Goal: Find specific page/section: Find specific page/section

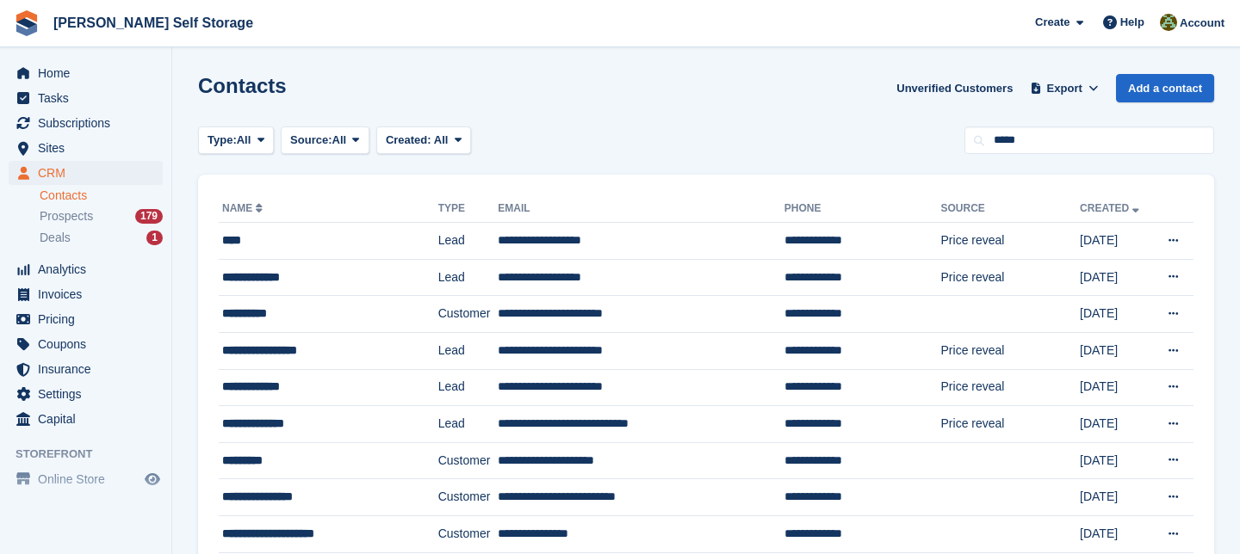
type input "*****"
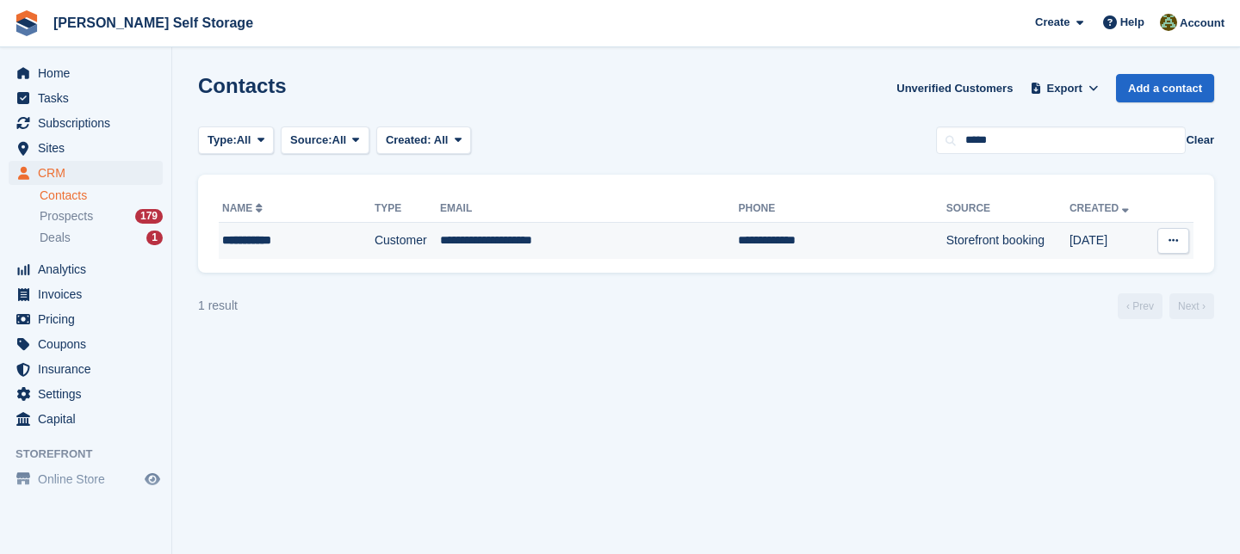
click at [501, 248] on td "**********" at bounding box center [589, 241] width 299 height 36
click at [516, 243] on td "**********" at bounding box center [589, 241] width 299 height 36
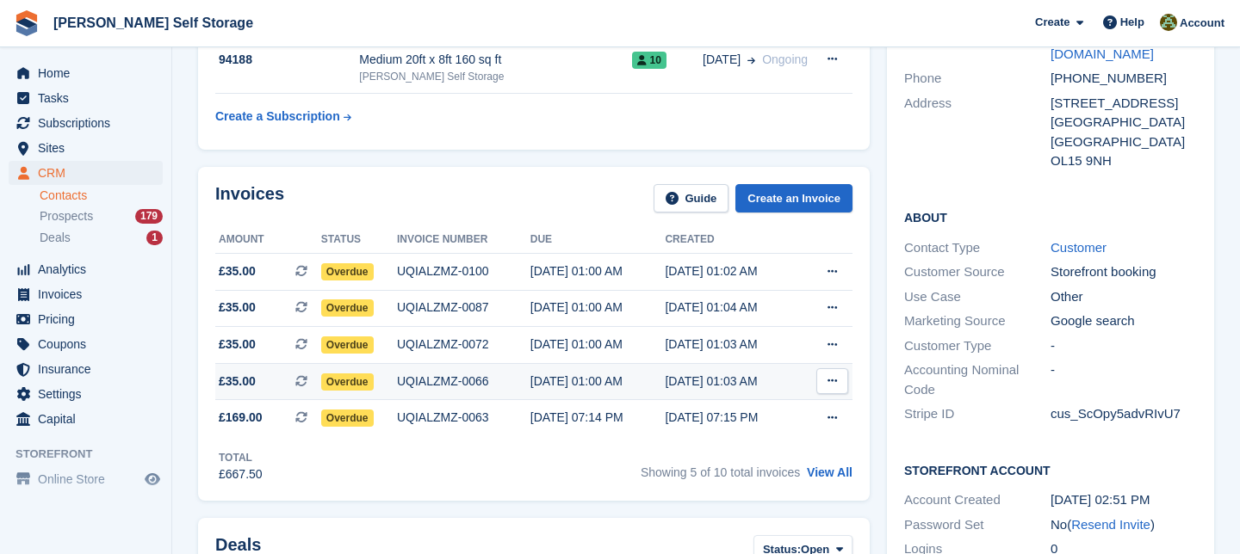
scroll to position [361, 0]
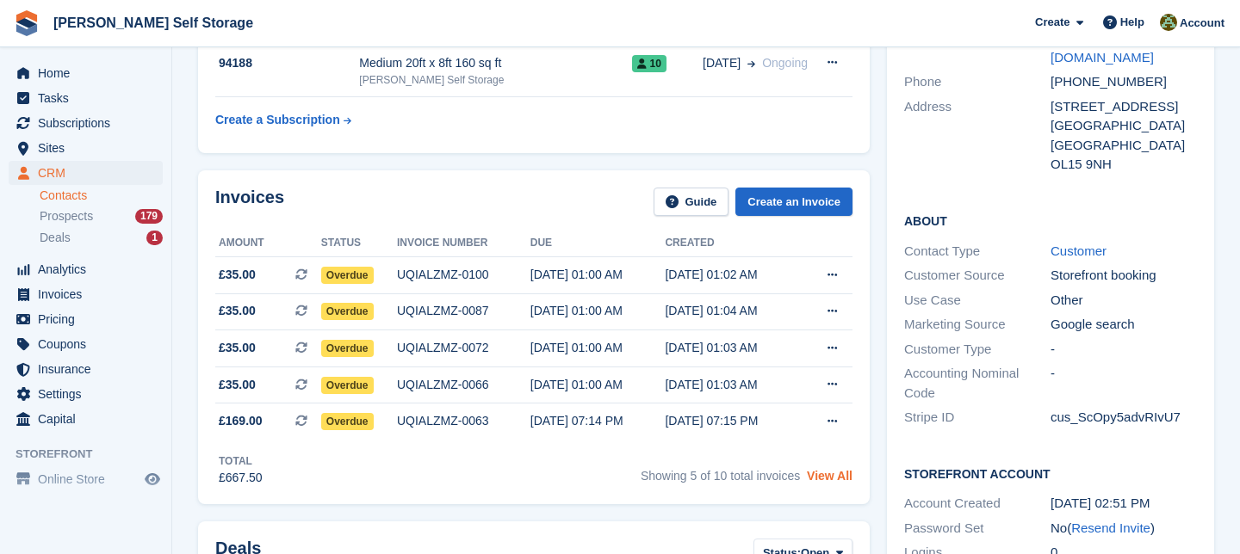
click at [828, 480] on link "View All" at bounding box center [830, 476] width 46 height 14
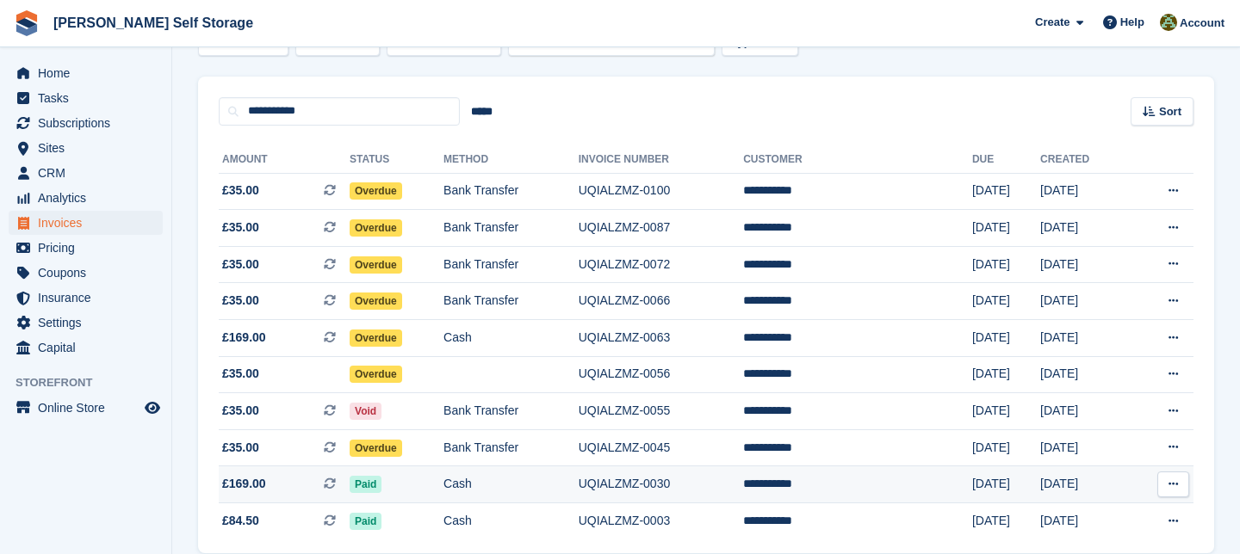
scroll to position [186, 0]
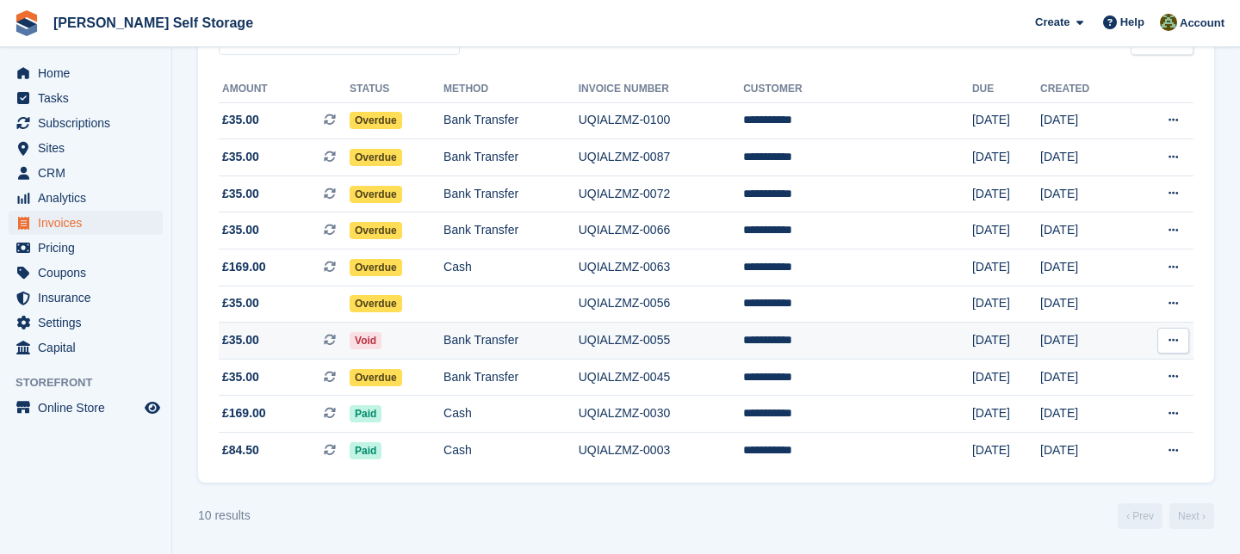
click at [841, 347] on td "**********" at bounding box center [857, 341] width 229 height 37
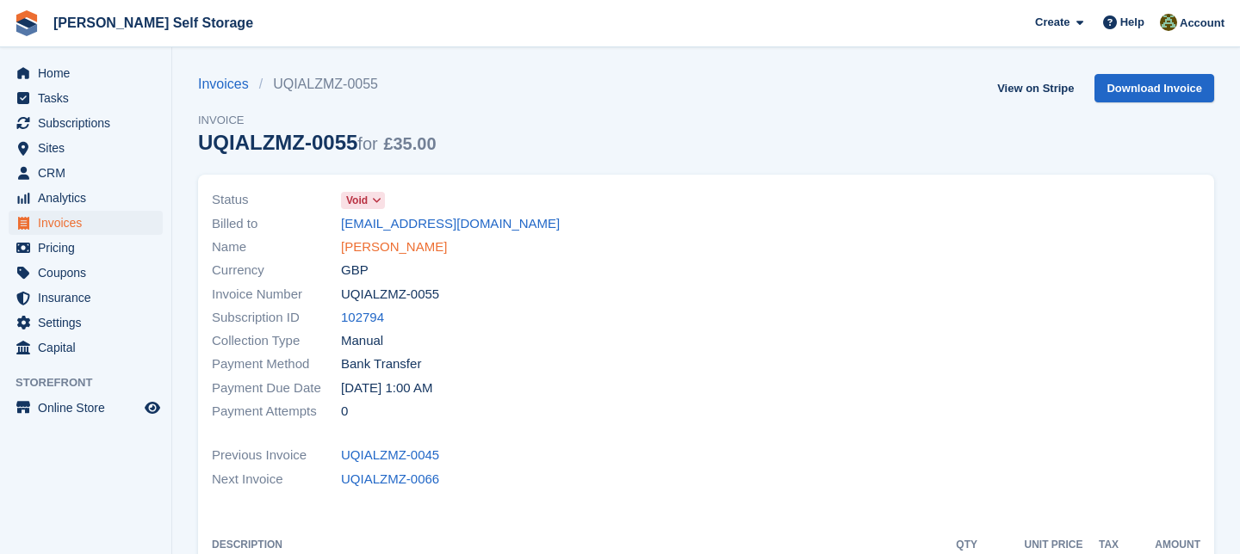
click at [391, 244] on link "[PERSON_NAME]" at bounding box center [394, 248] width 106 height 20
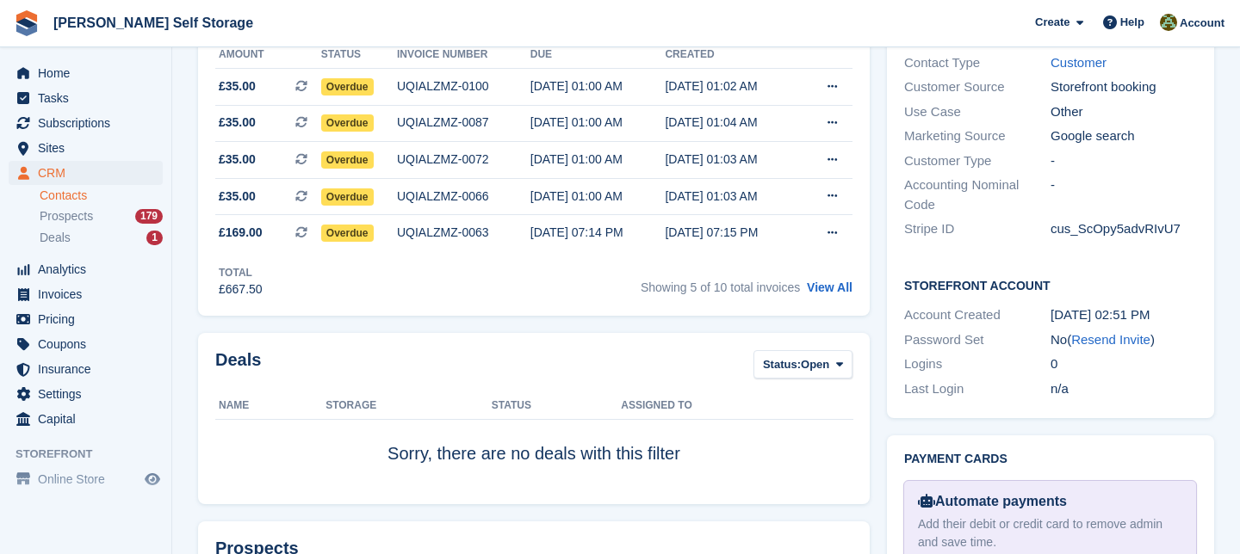
scroll to position [561, 0]
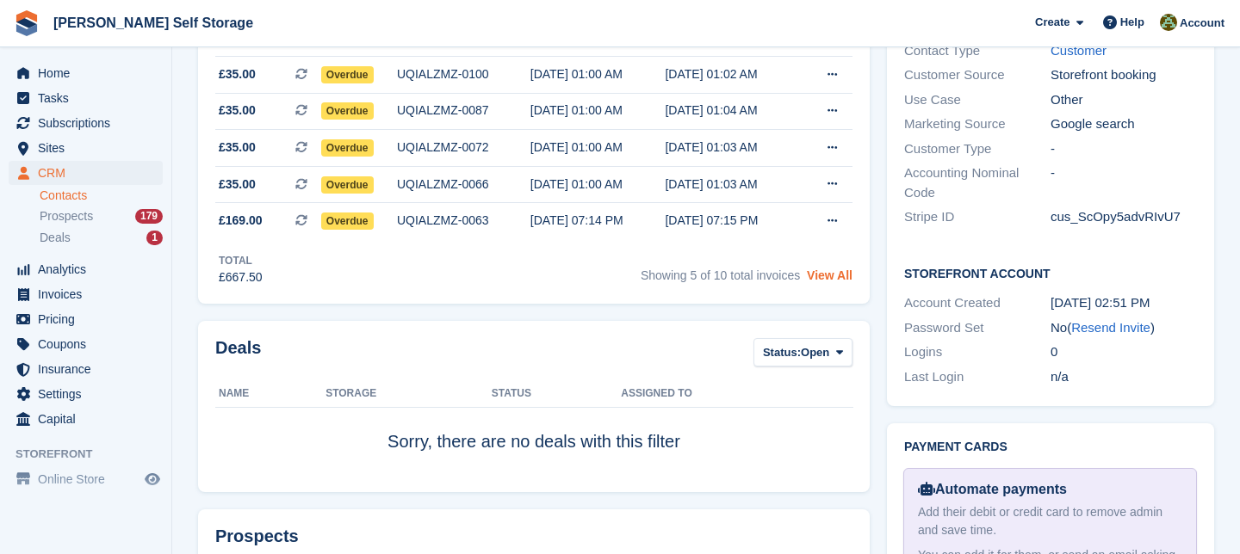
click at [842, 281] on link "View All" at bounding box center [830, 276] width 46 height 14
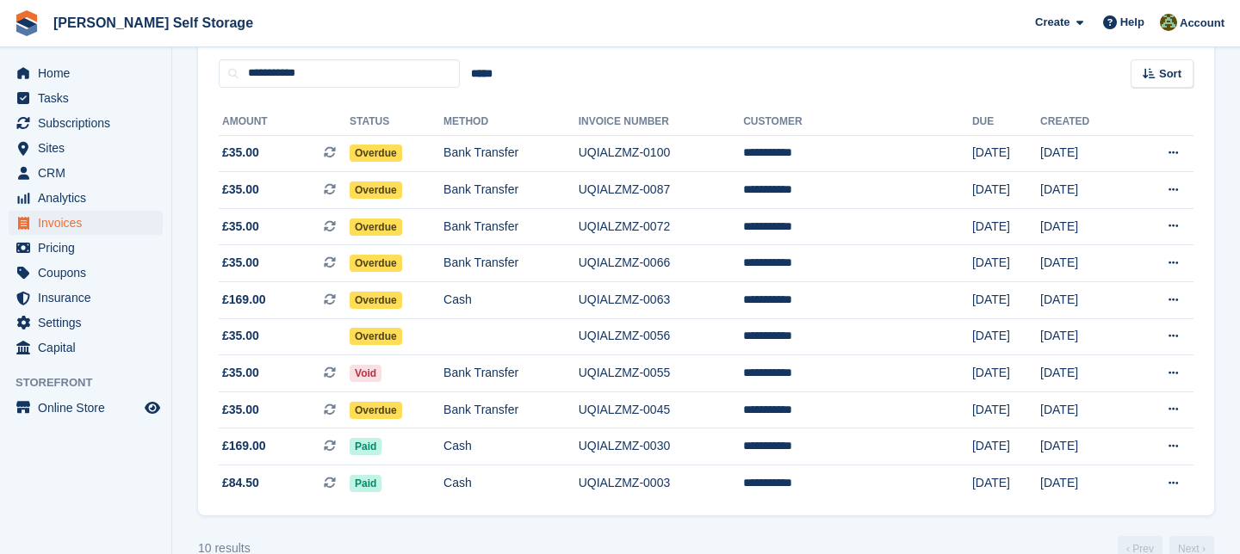
scroll to position [186, 0]
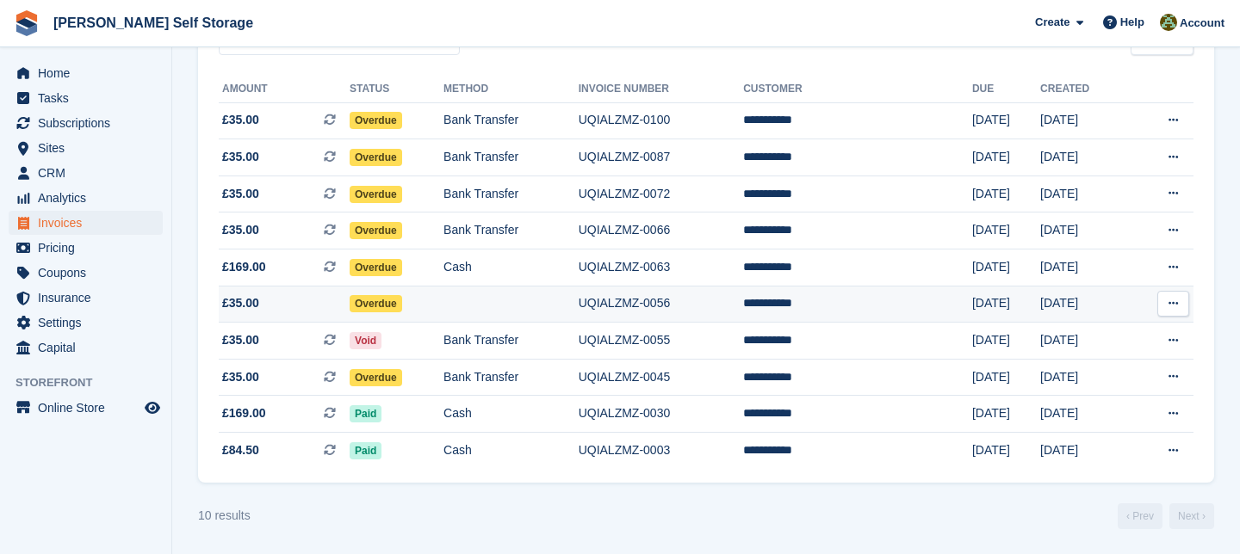
click at [856, 303] on td "**********" at bounding box center [857, 304] width 229 height 37
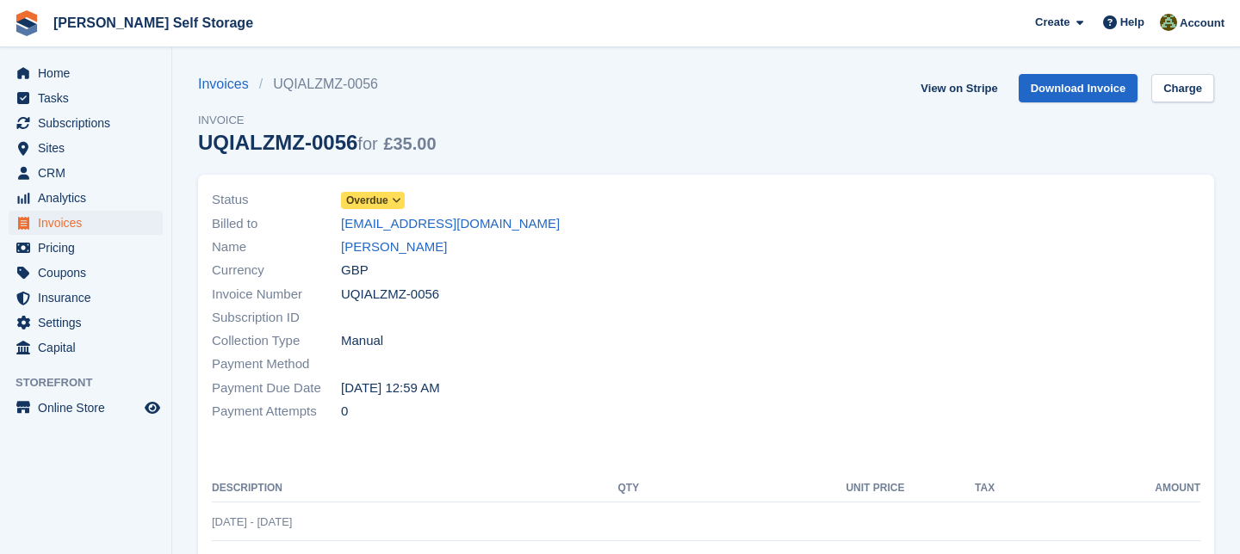
click at [384, 238] on link "[PERSON_NAME]" at bounding box center [394, 248] width 106 height 20
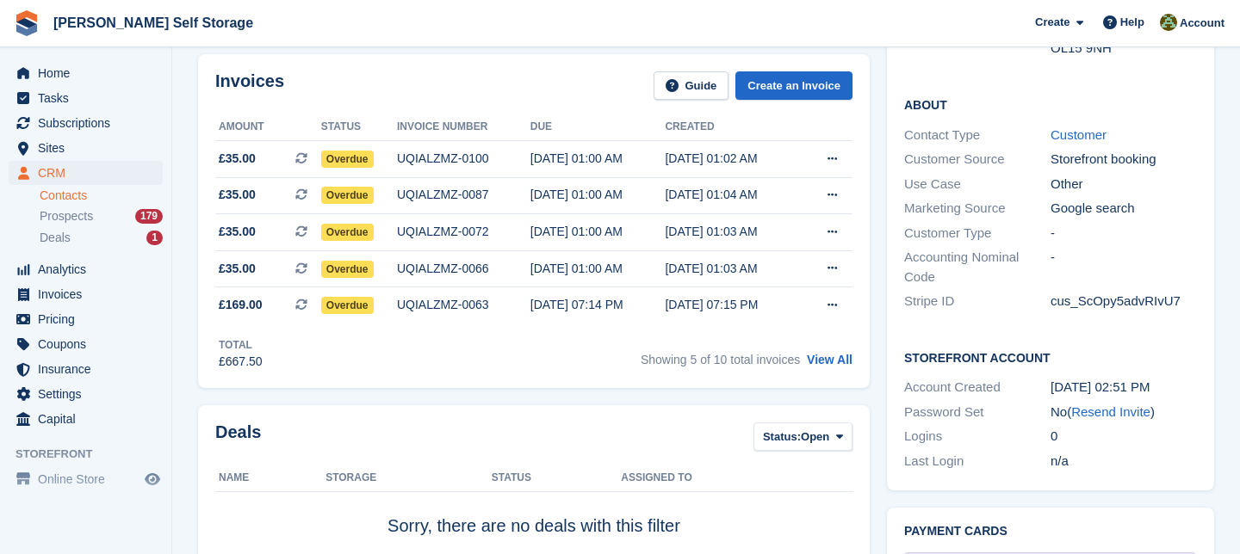
scroll to position [486, 0]
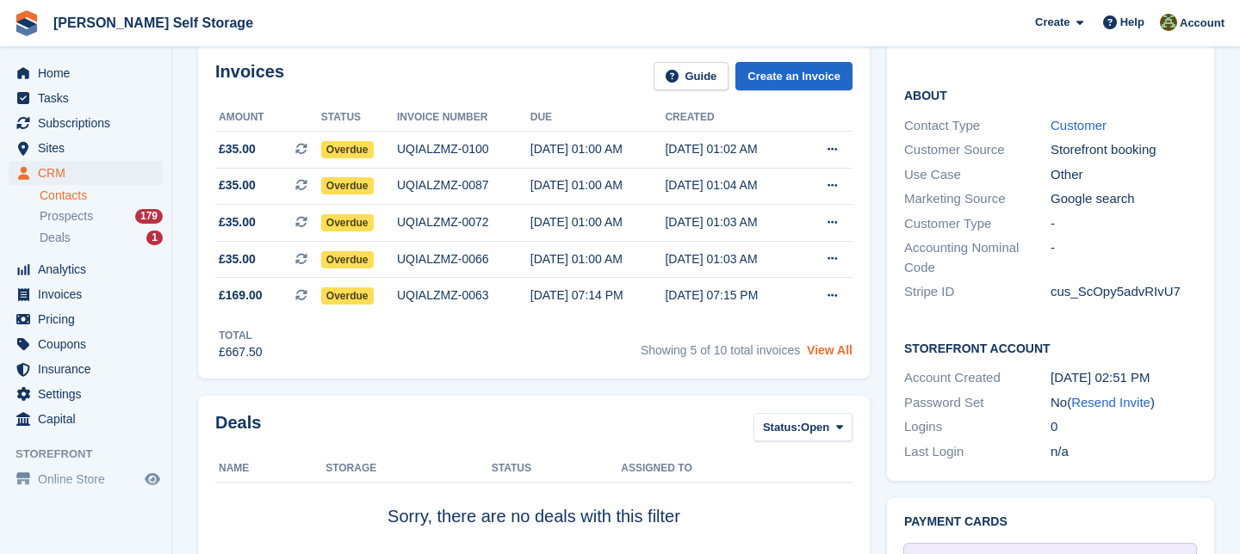
click at [829, 350] on link "View All" at bounding box center [830, 350] width 46 height 14
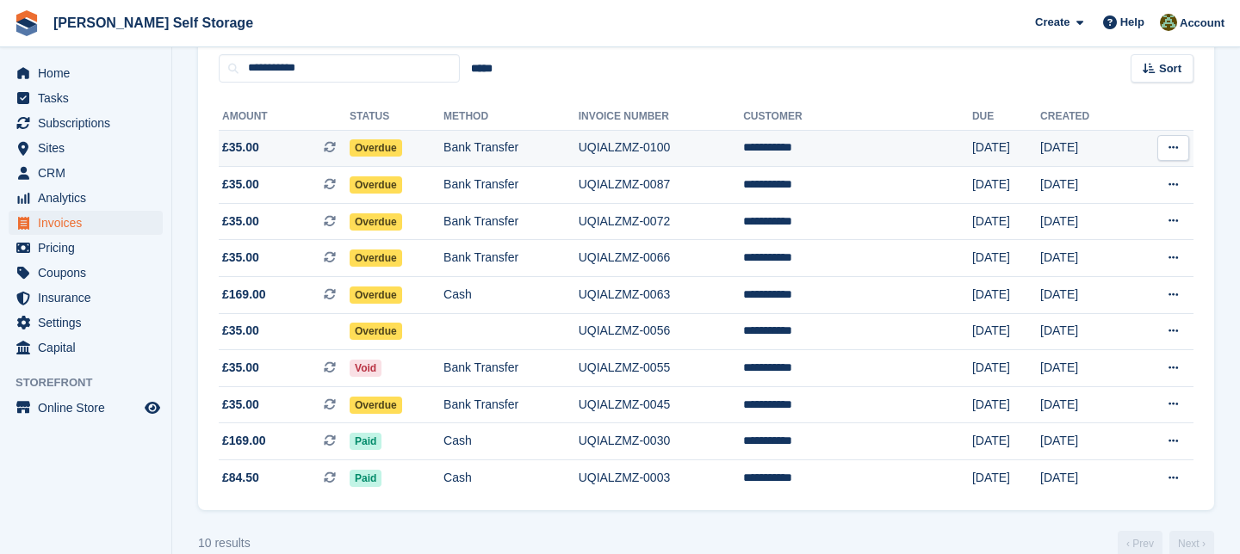
scroll to position [186, 0]
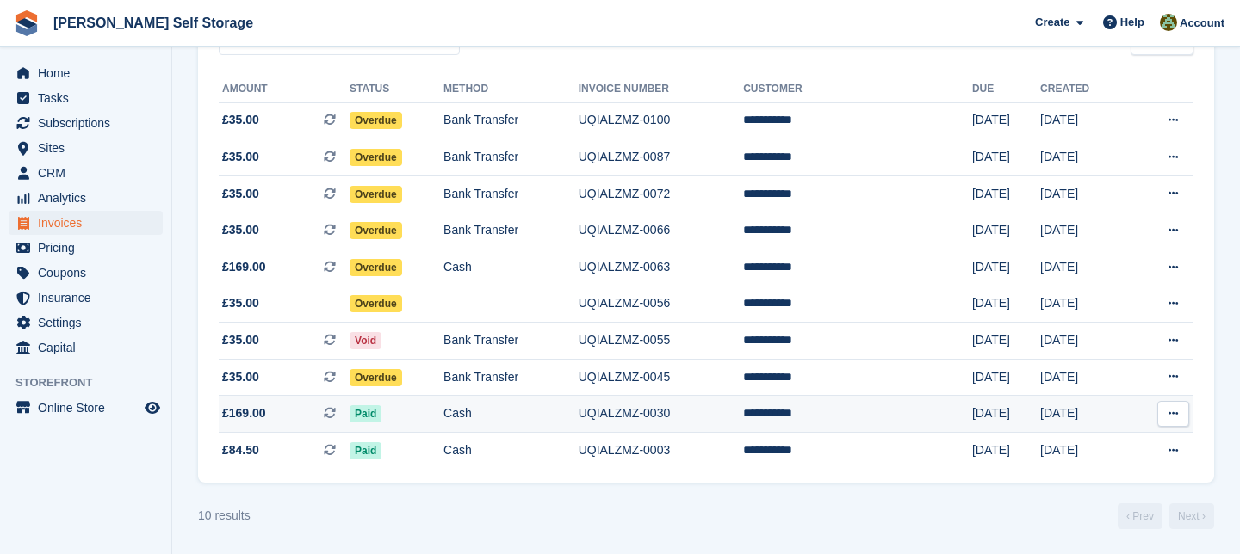
click at [259, 412] on span "£169.00" at bounding box center [244, 414] width 44 height 18
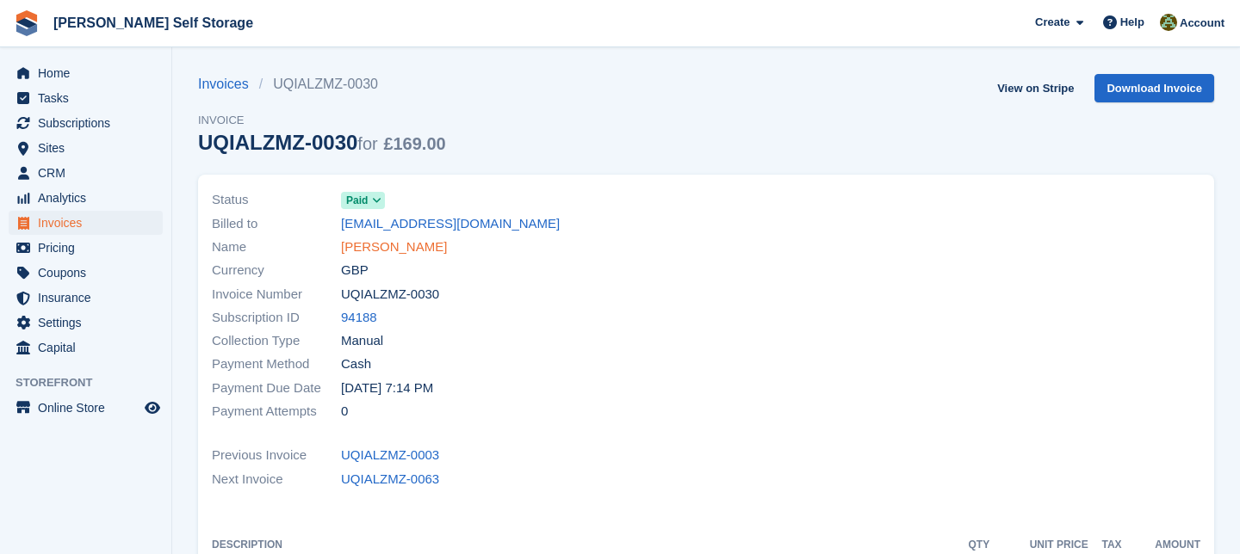
click at [388, 253] on link "[PERSON_NAME]" at bounding box center [394, 248] width 106 height 20
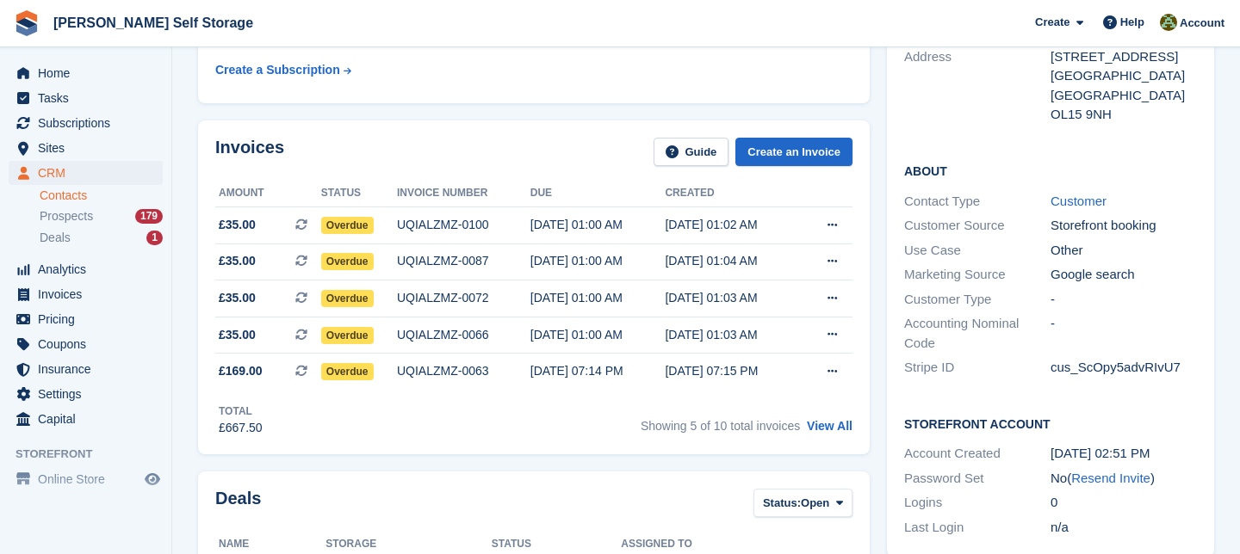
scroll to position [505, 0]
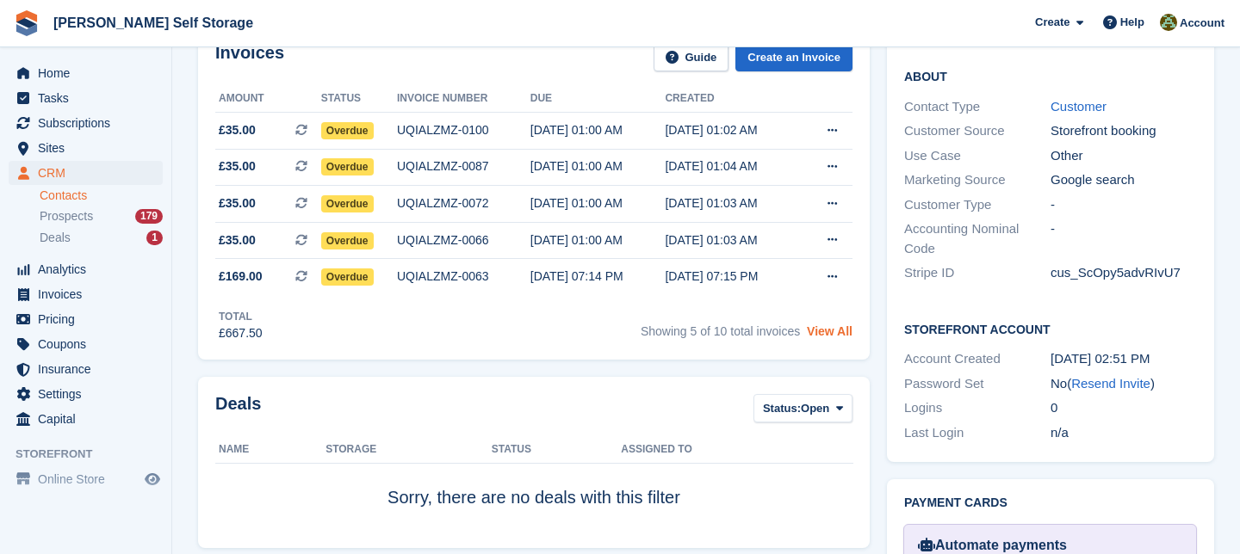
click at [828, 334] on link "View All" at bounding box center [830, 332] width 46 height 14
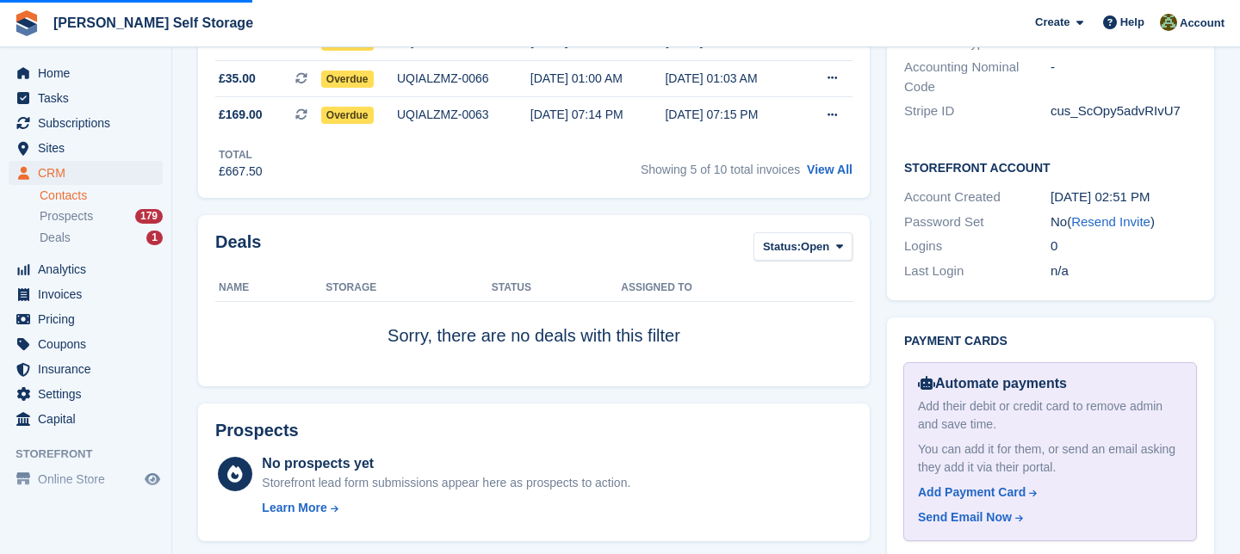
scroll to position [670, 0]
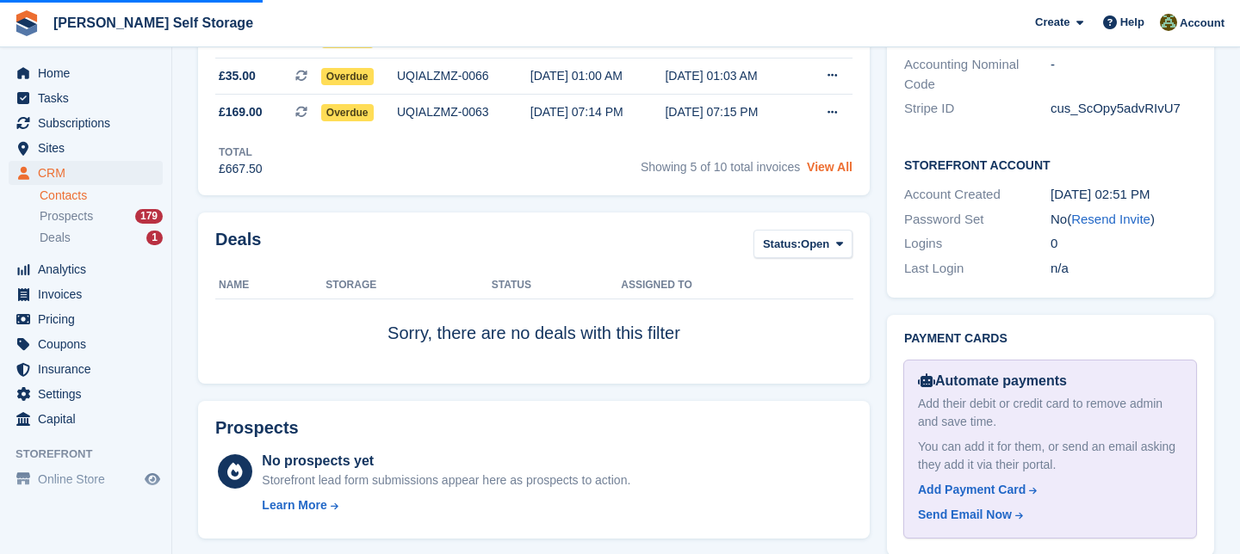
click at [824, 172] on link "View All" at bounding box center [830, 167] width 46 height 14
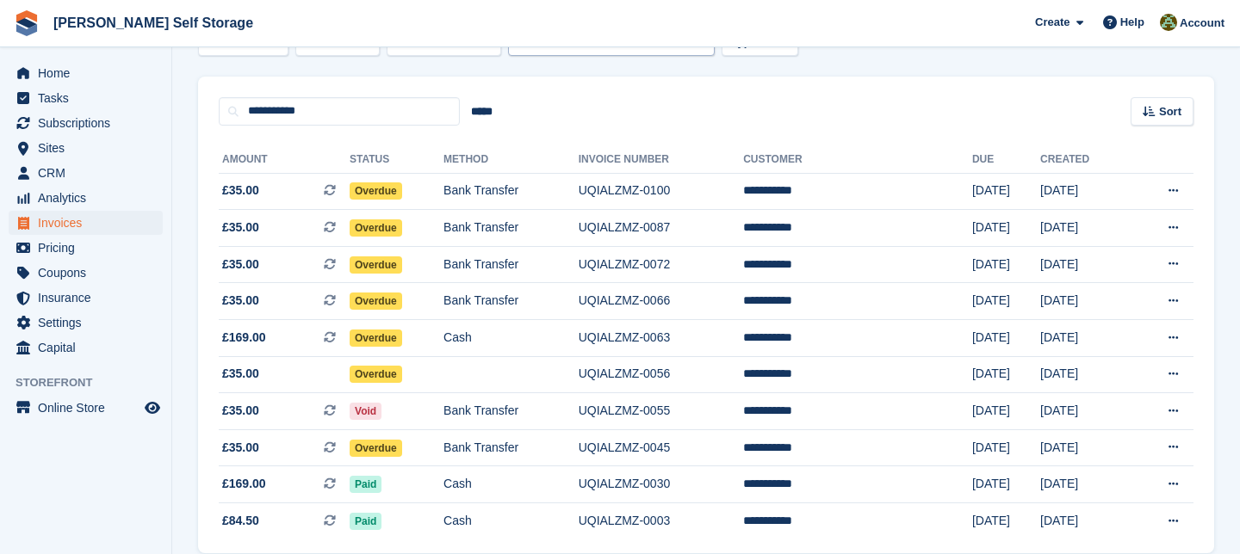
scroll to position [186, 0]
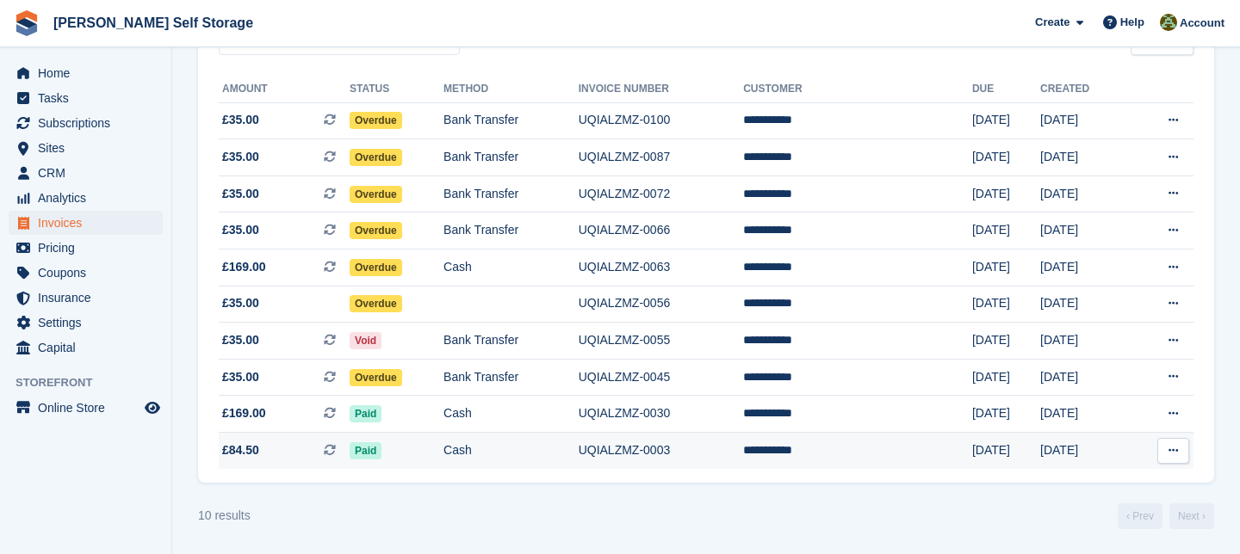
click at [267, 447] on span "£84.50 This is a recurring subscription invoice." at bounding box center [284, 451] width 131 height 18
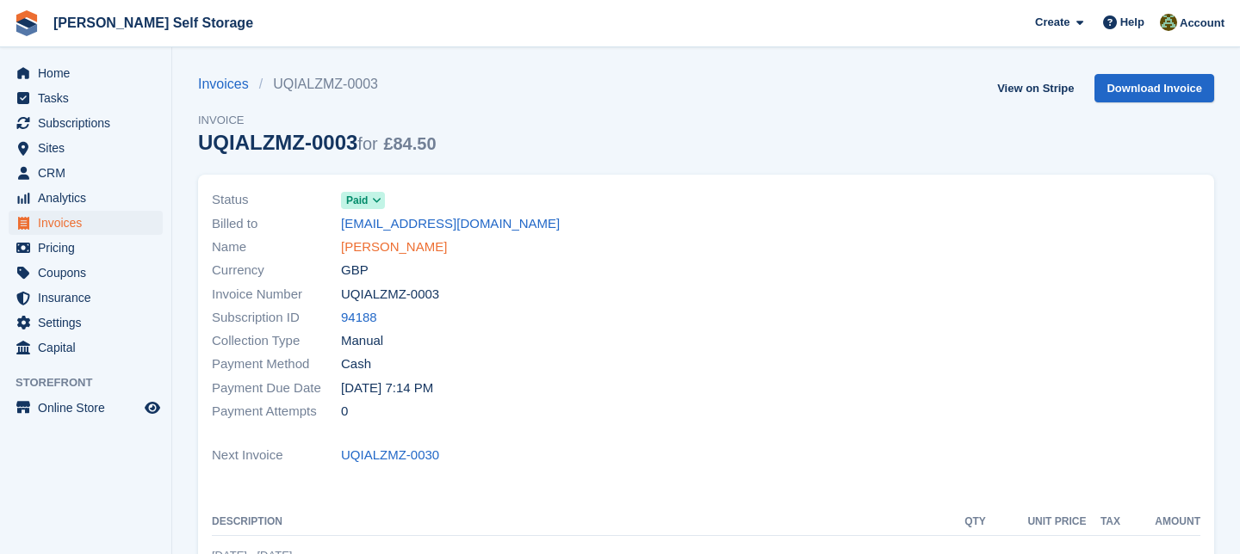
click at [394, 246] on link "[PERSON_NAME]" at bounding box center [394, 248] width 106 height 20
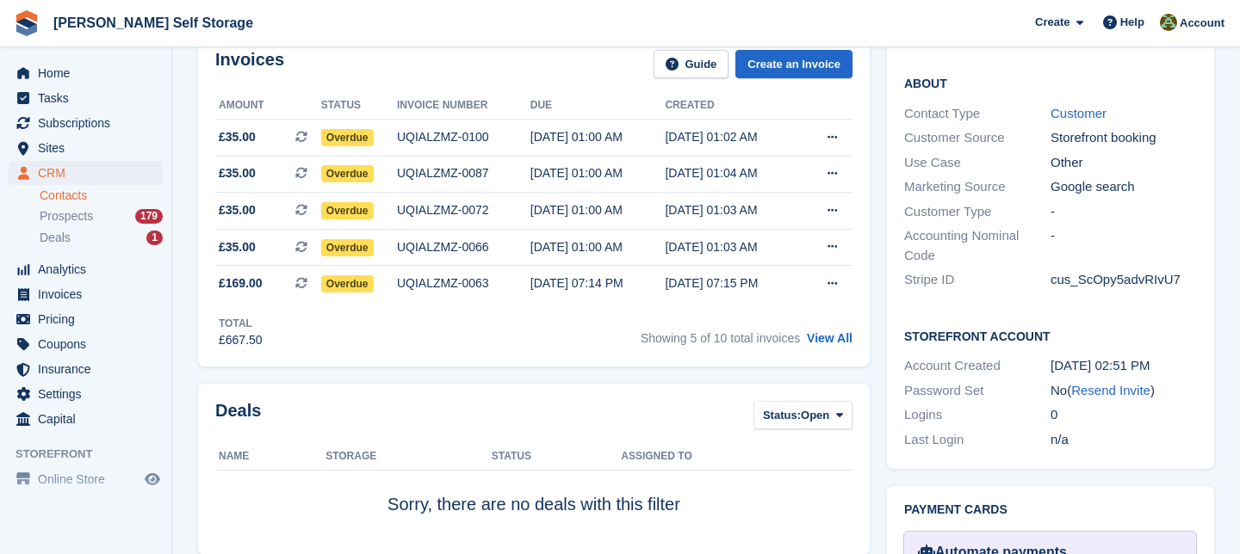
scroll to position [534, 0]
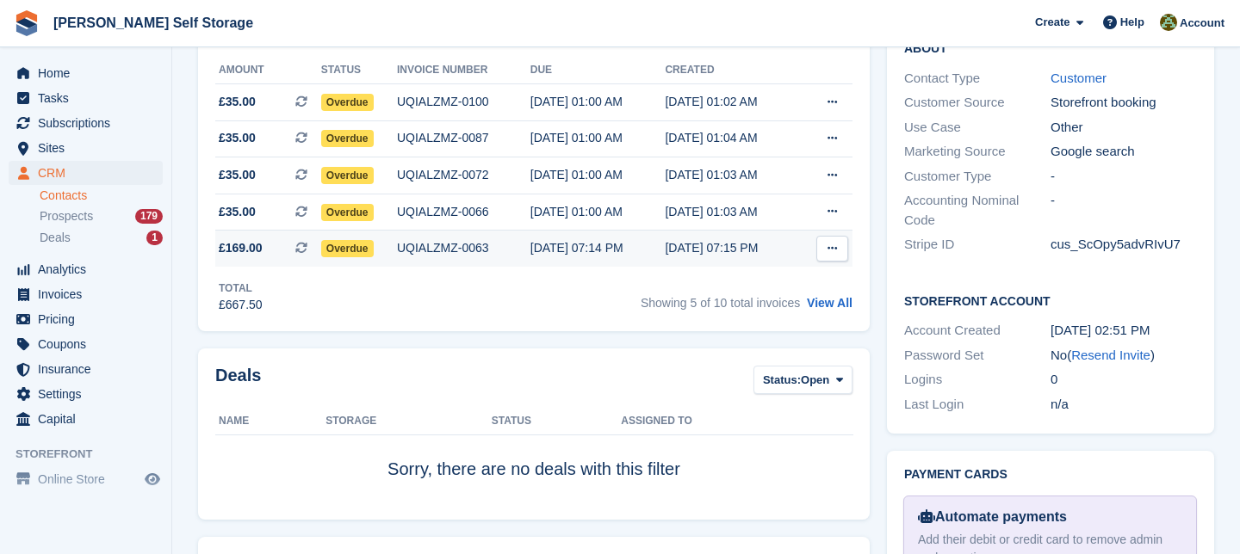
click at [257, 247] on span "£169.00" at bounding box center [241, 248] width 44 height 18
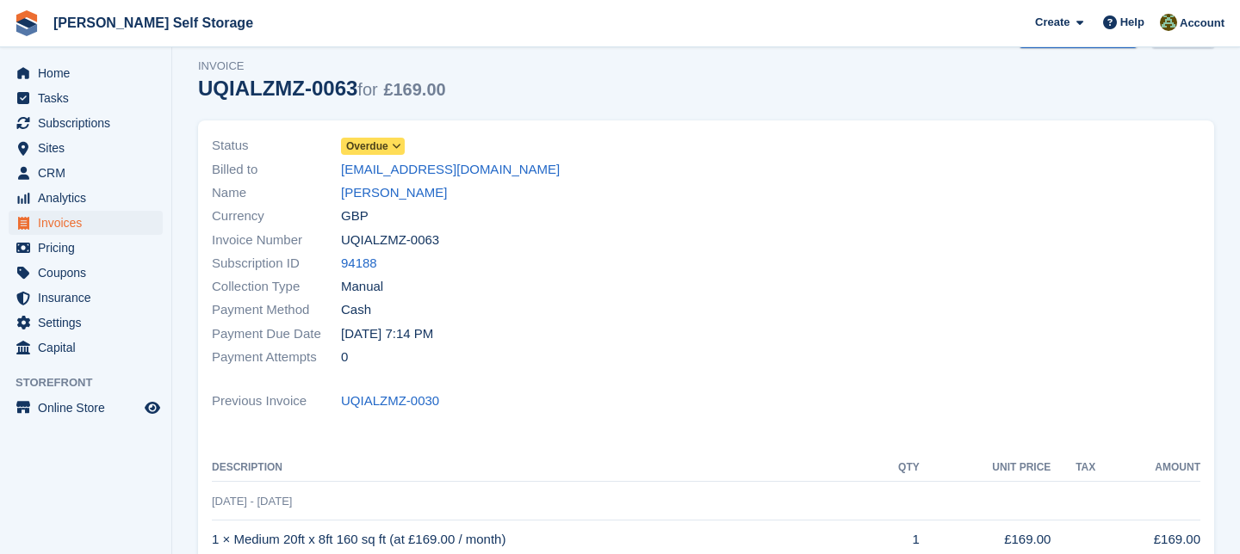
scroll to position [51, 0]
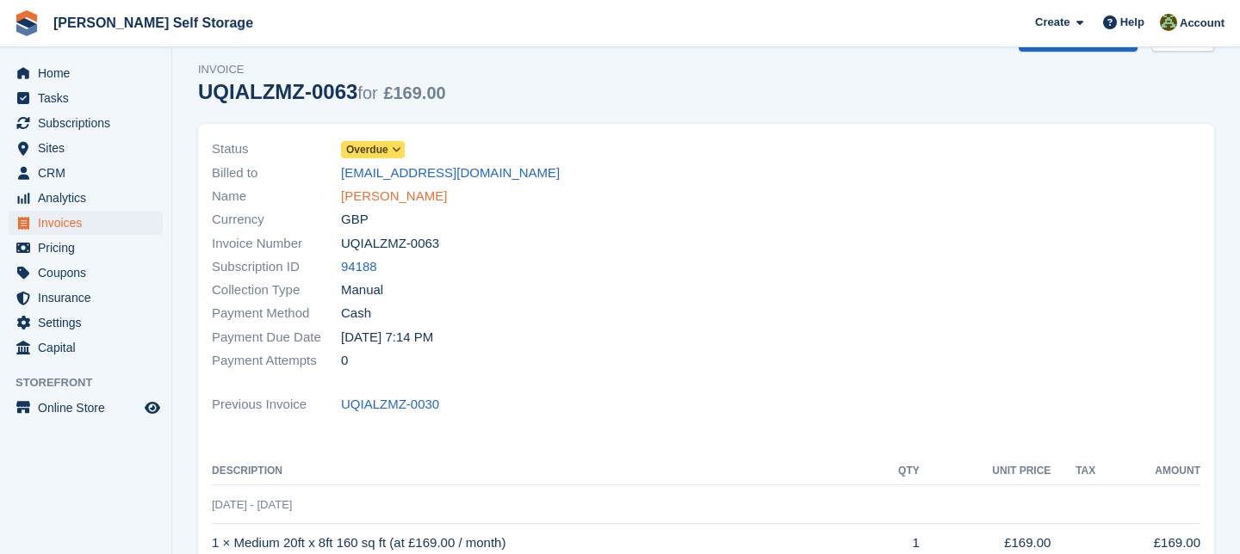
click at [381, 194] on link "[PERSON_NAME]" at bounding box center [394, 197] width 106 height 20
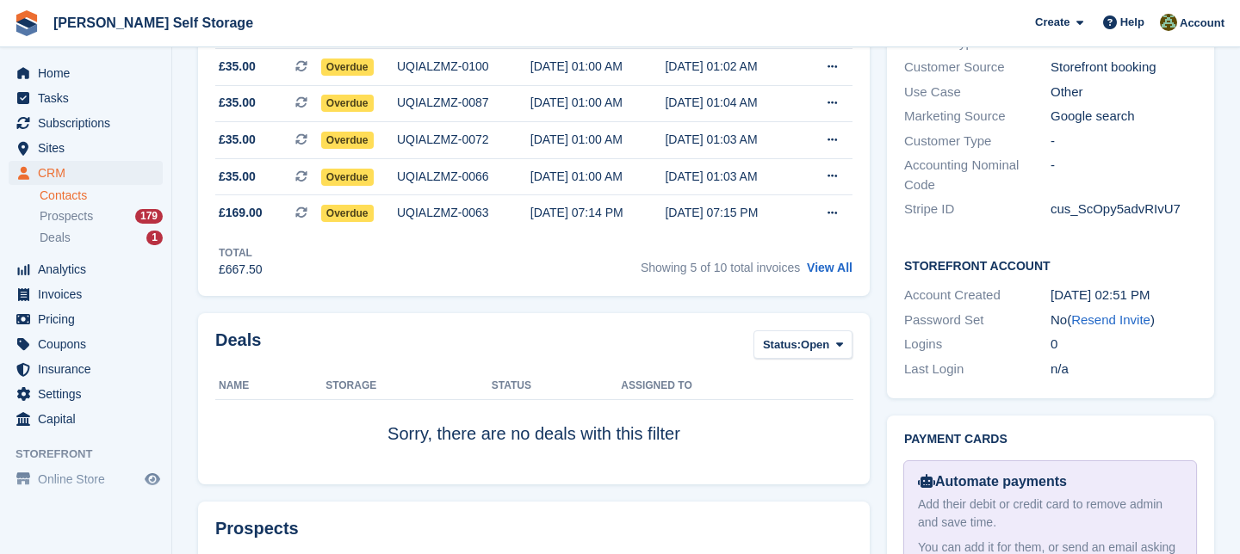
scroll to position [572, 0]
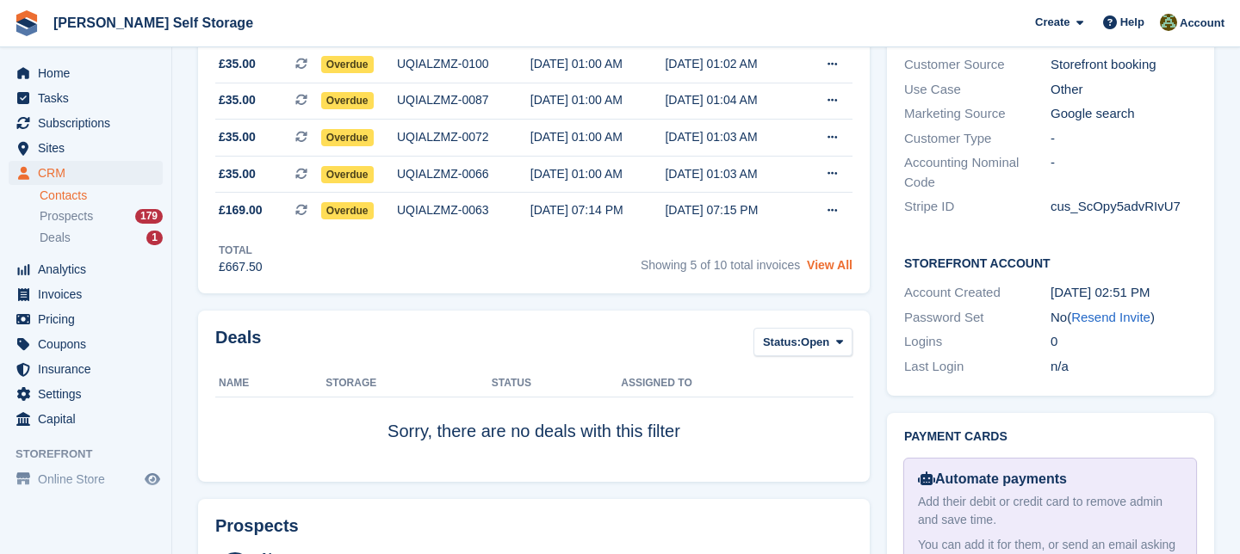
click at [832, 263] on link "View All" at bounding box center [830, 265] width 46 height 14
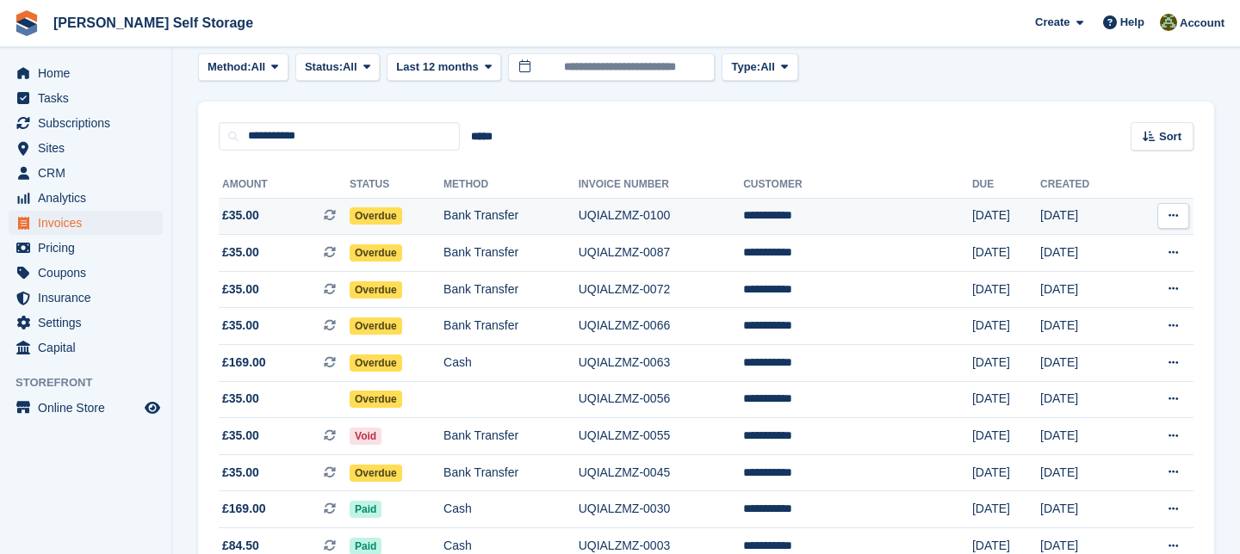
scroll to position [186, 0]
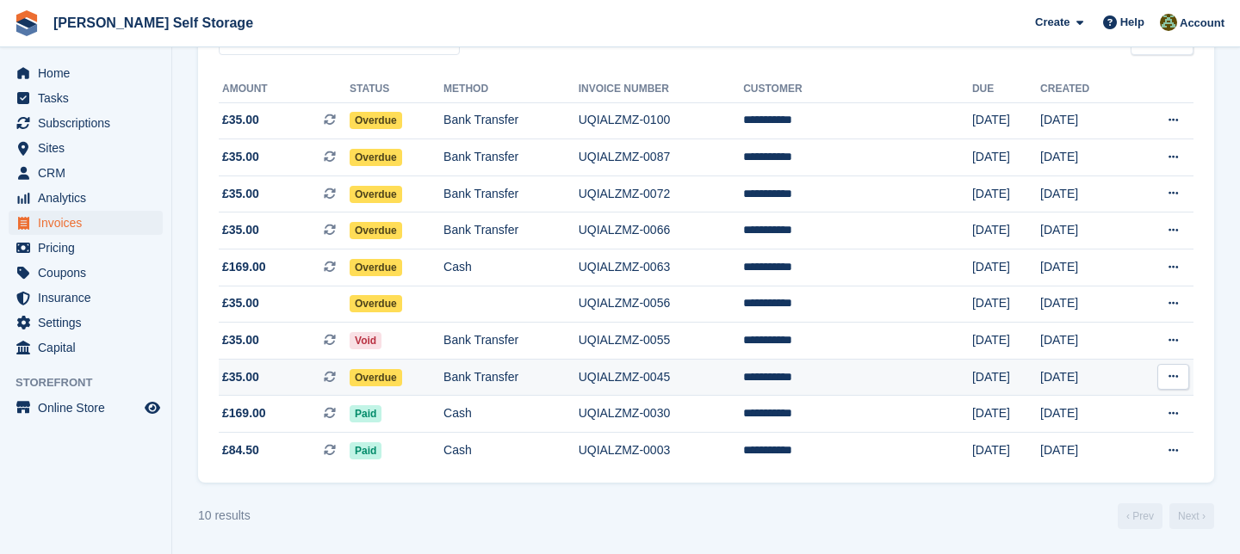
click at [275, 375] on span "£35.00 This is a recurring subscription invoice." at bounding box center [284, 377] width 131 height 18
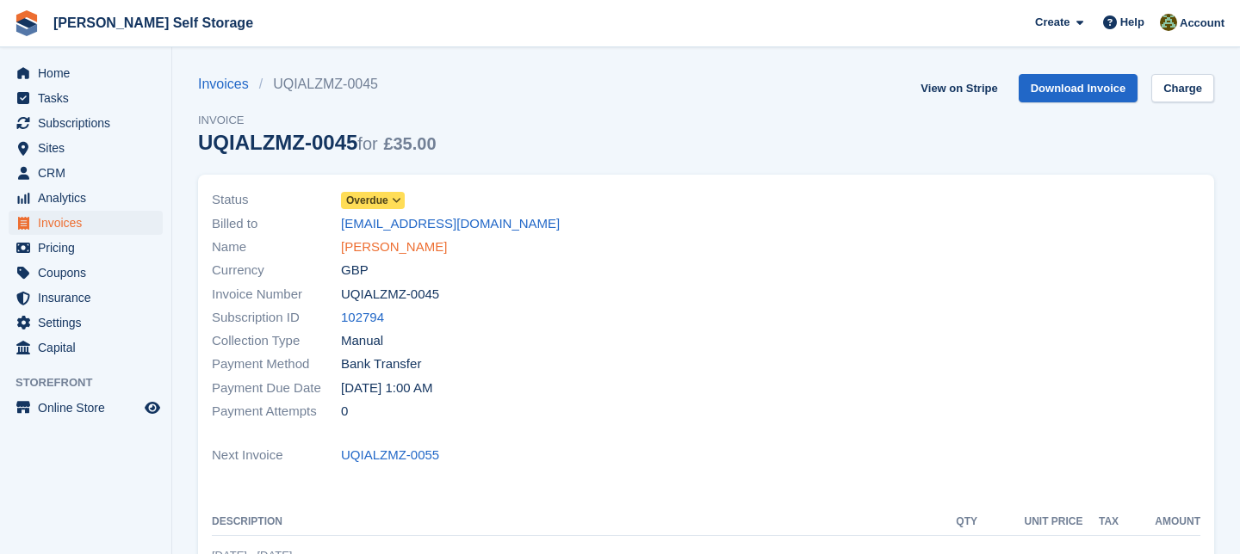
click at [387, 250] on link "[PERSON_NAME]" at bounding box center [394, 248] width 106 height 20
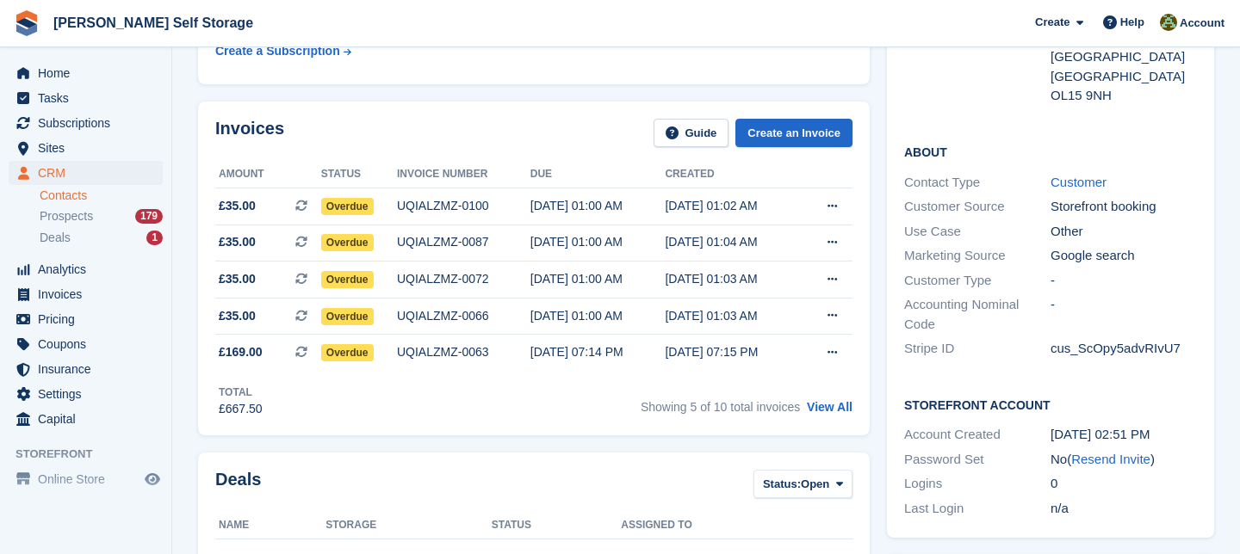
scroll to position [433, 0]
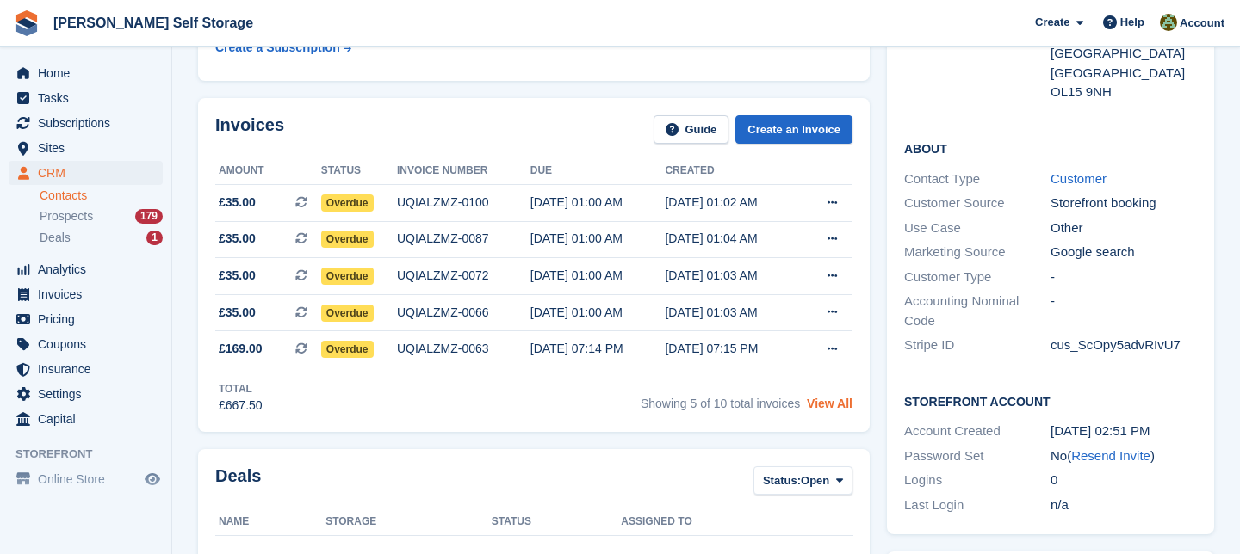
click at [831, 407] on link "View All" at bounding box center [830, 404] width 46 height 14
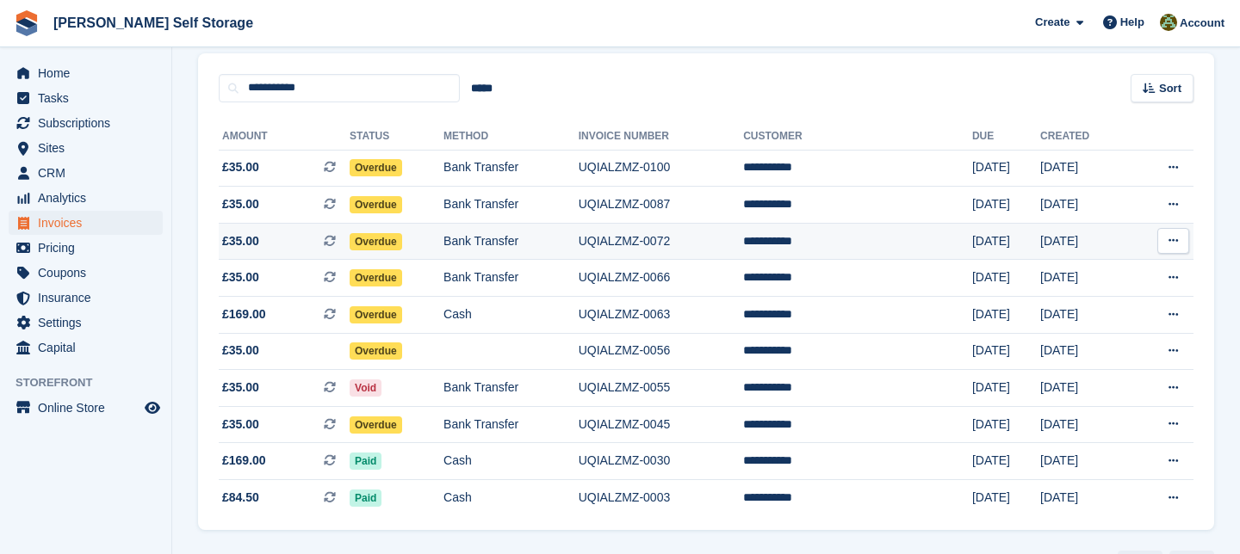
scroll to position [186, 0]
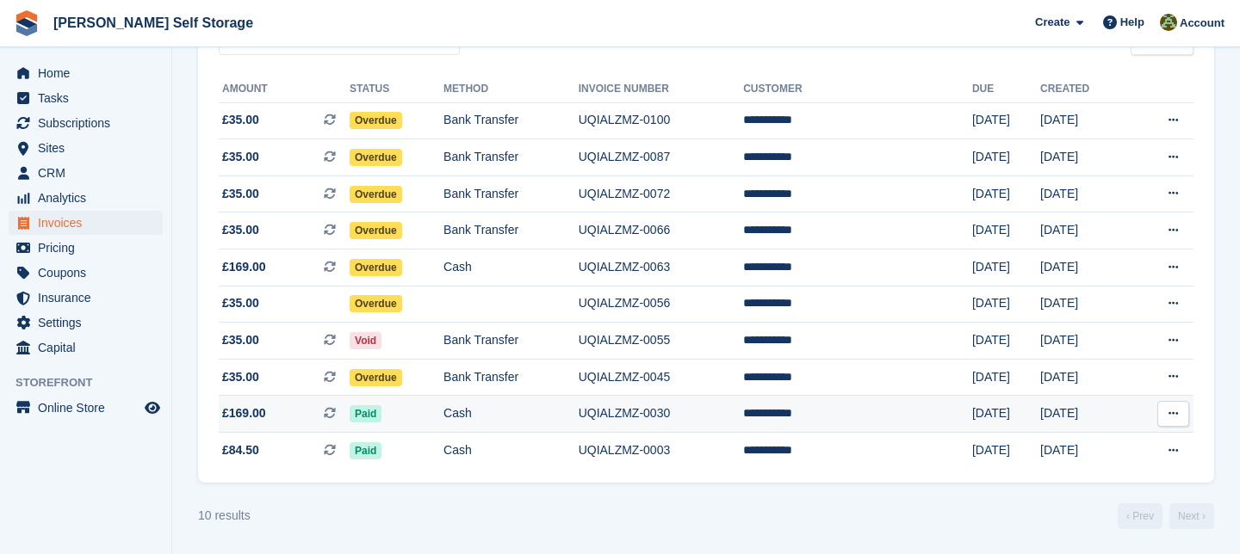
click at [287, 413] on span "£169.00 This is a recurring subscription invoice." at bounding box center [284, 414] width 131 height 18
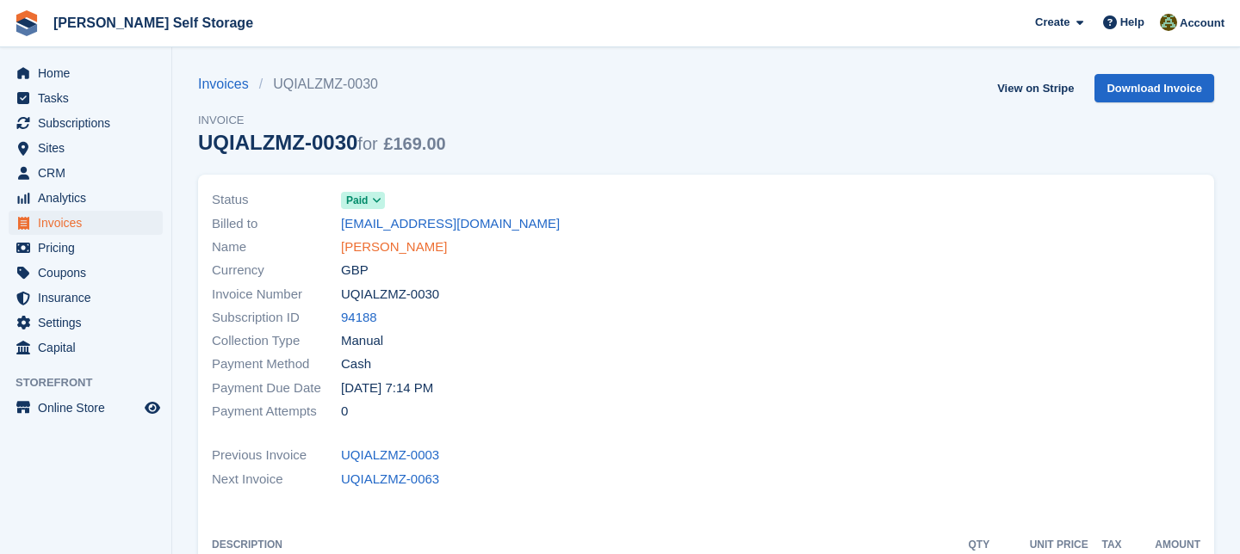
click at [393, 246] on link "[PERSON_NAME]" at bounding box center [394, 248] width 106 height 20
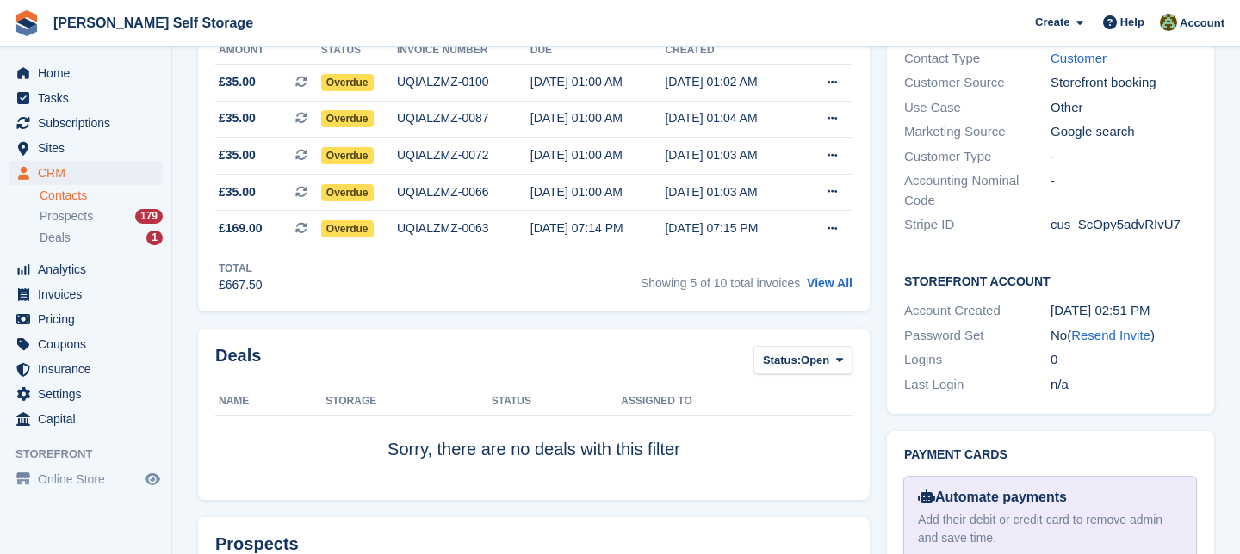
scroll to position [554, 0]
click at [826, 286] on link "View All" at bounding box center [830, 282] width 46 height 14
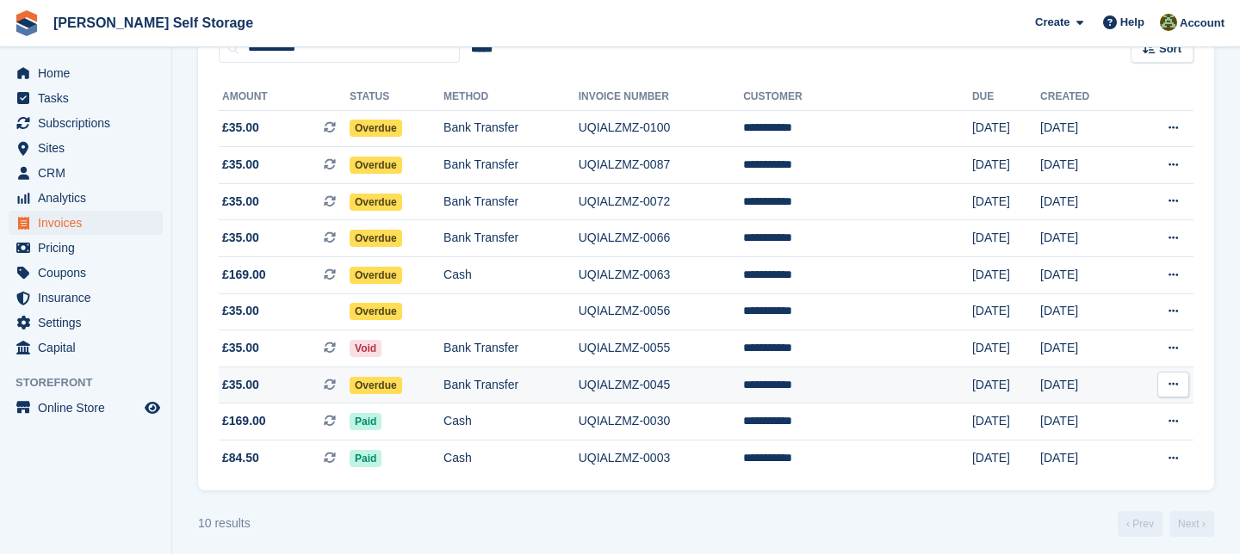
scroll to position [186, 0]
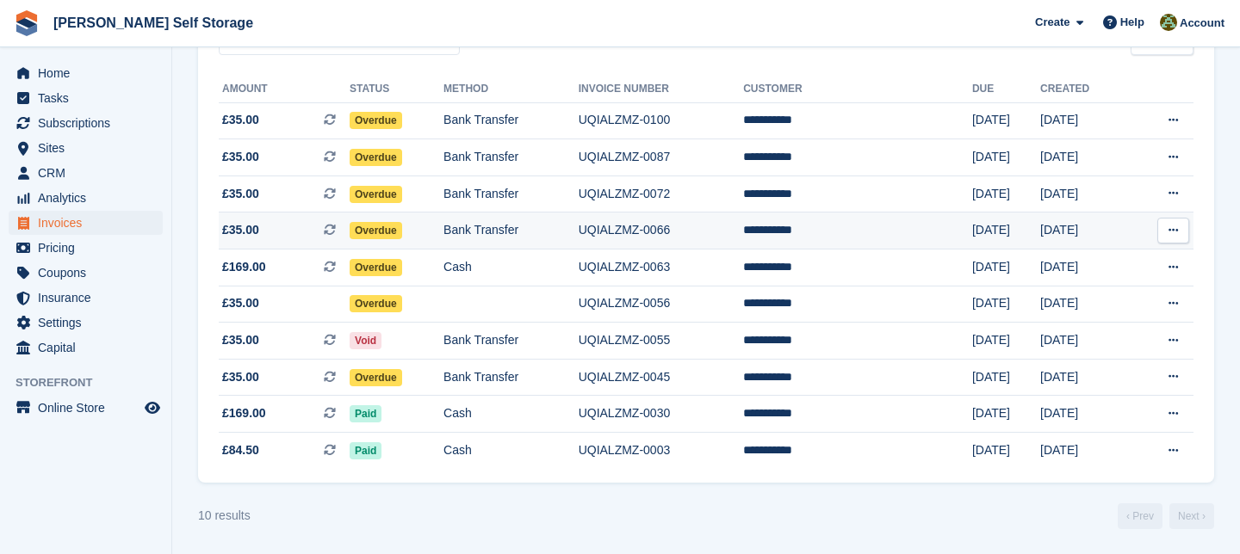
click at [851, 226] on td "**********" at bounding box center [857, 231] width 229 height 37
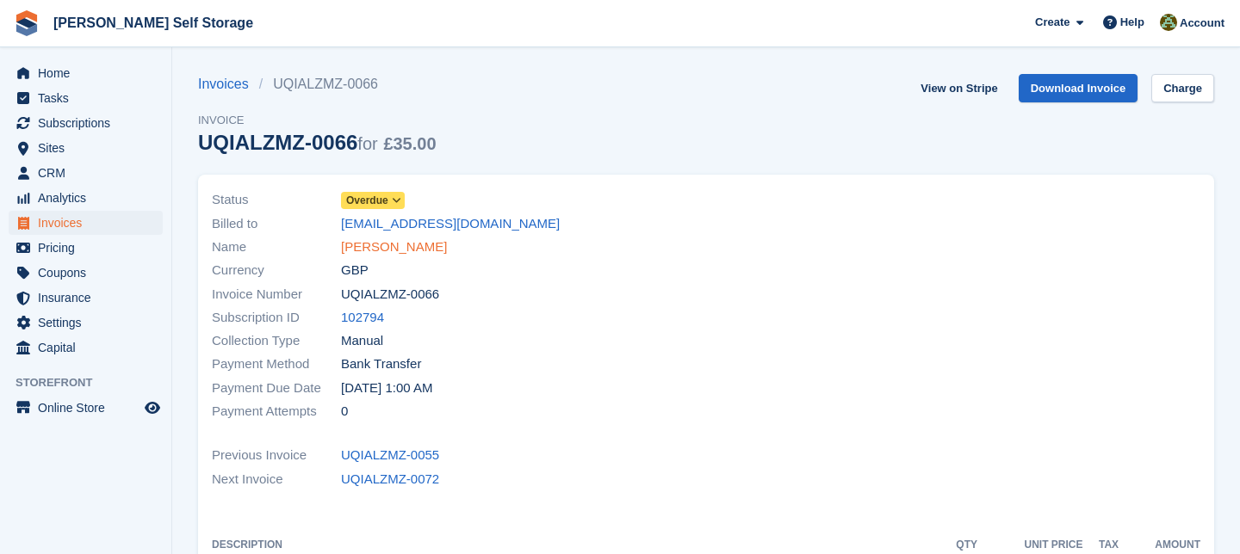
click at [382, 250] on link "[PERSON_NAME]" at bounding box center [394, 248] width 106 height 20
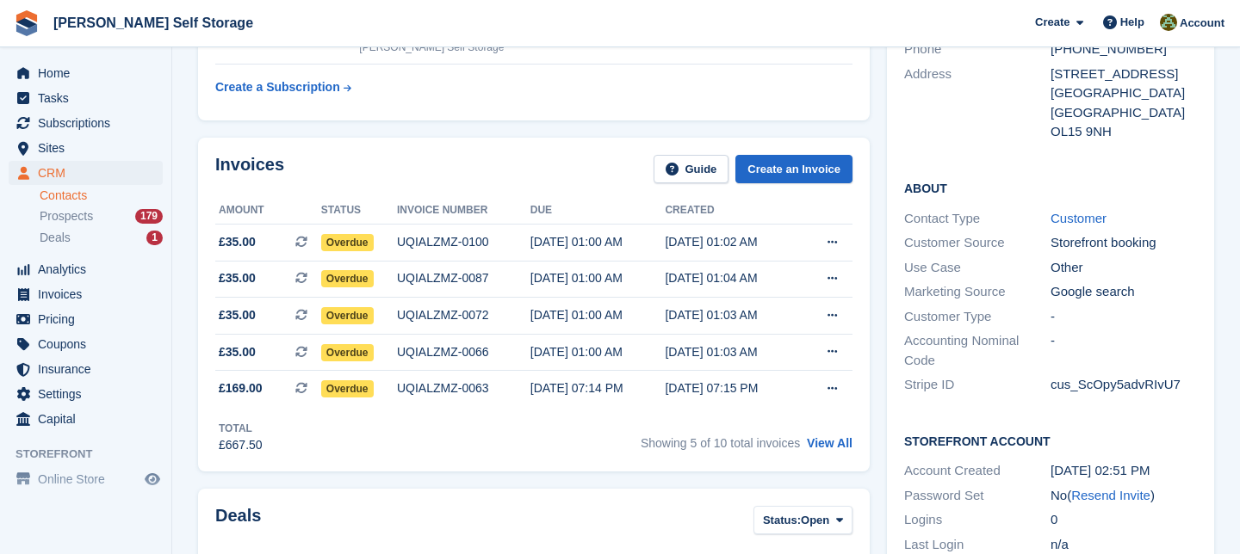
scroll to position [399, 0]
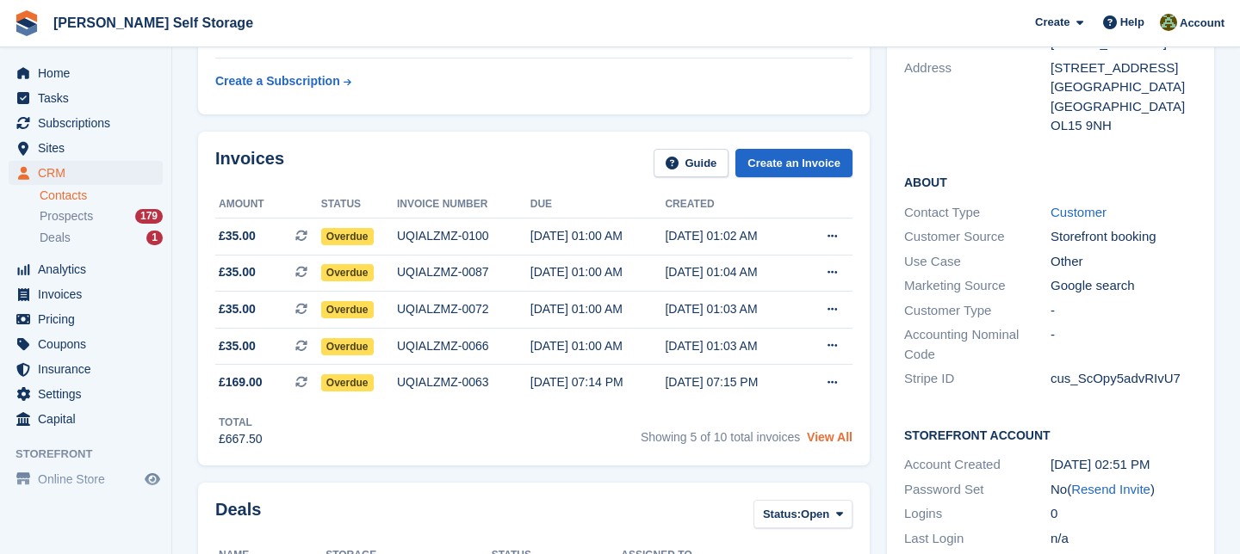
click at [835, 439] on link "View All" at bounding box center [830, 437] width 46 height 14
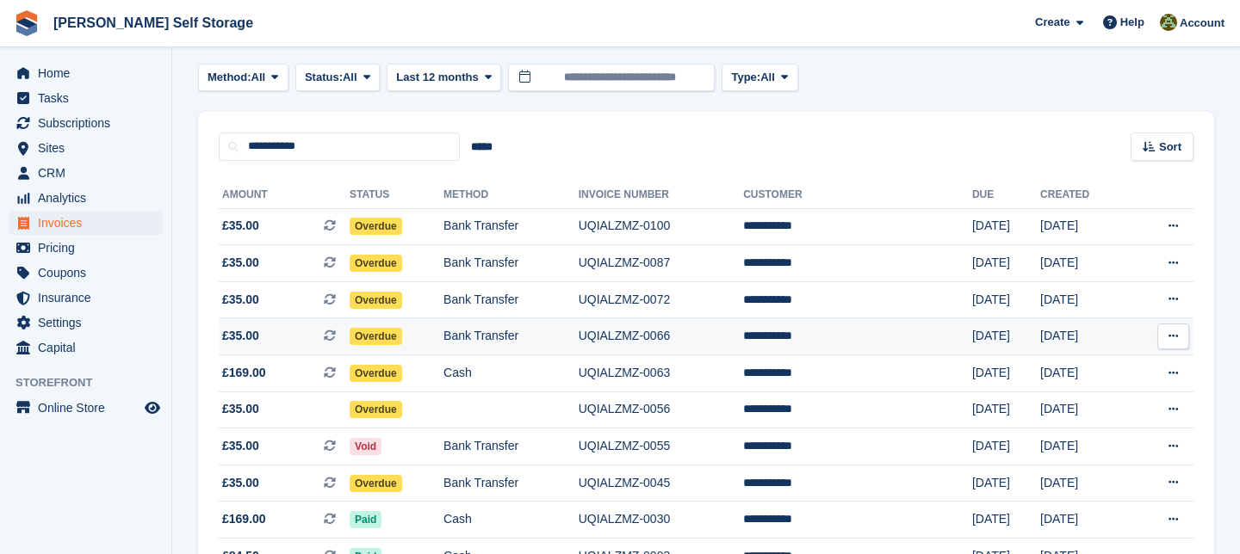
scroll to position [186, 0]
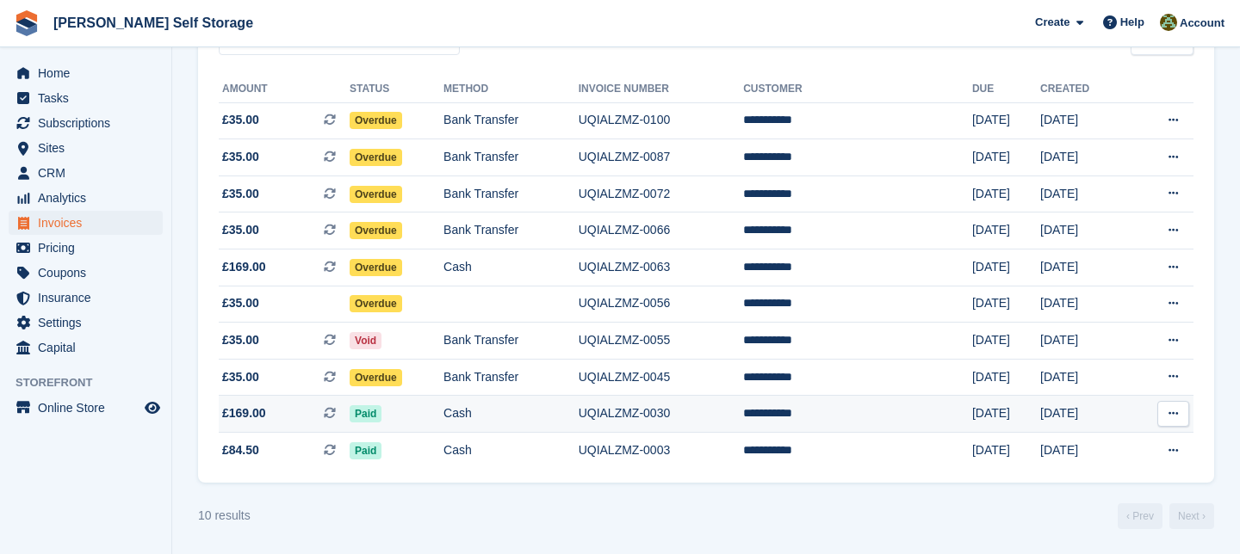
click at [253, 414] on span "£169.00" at bounding box center [244, 414] width 44 height 18
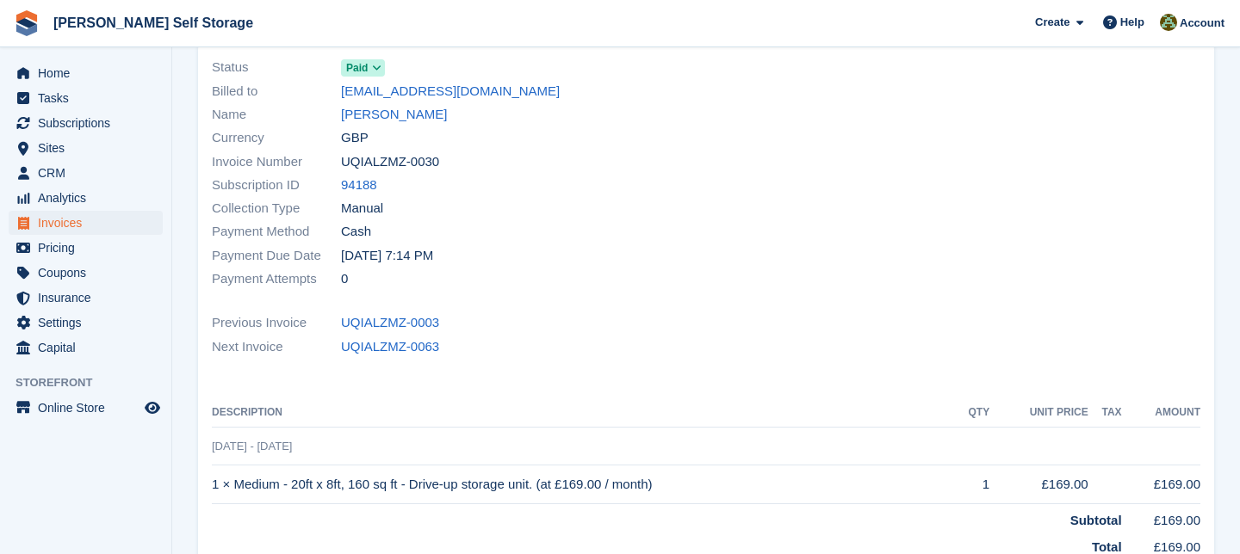
scroll to position [127, 0]
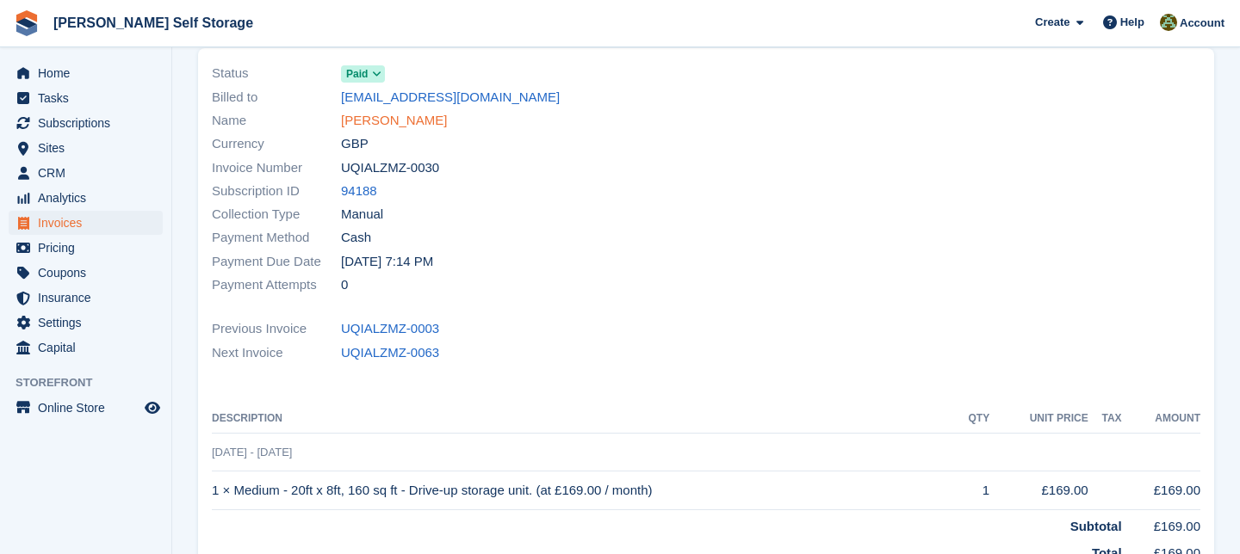
click at [396, 122] on link "[PERSON_NAME]" at bounding box center [394, 121] width 106 height 20
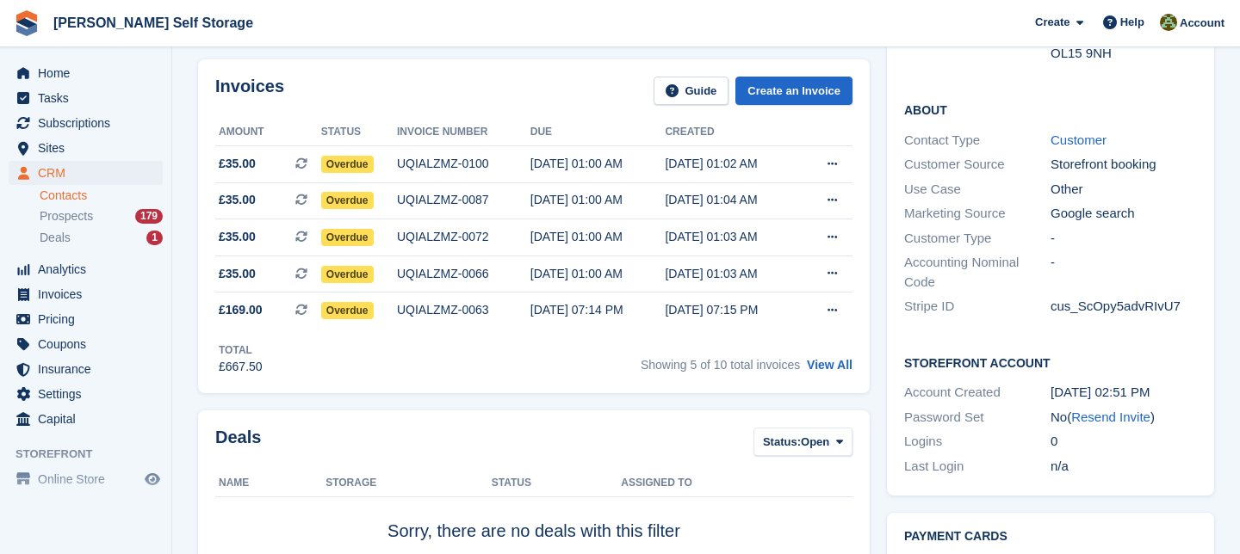
scroll to position [473, 0]
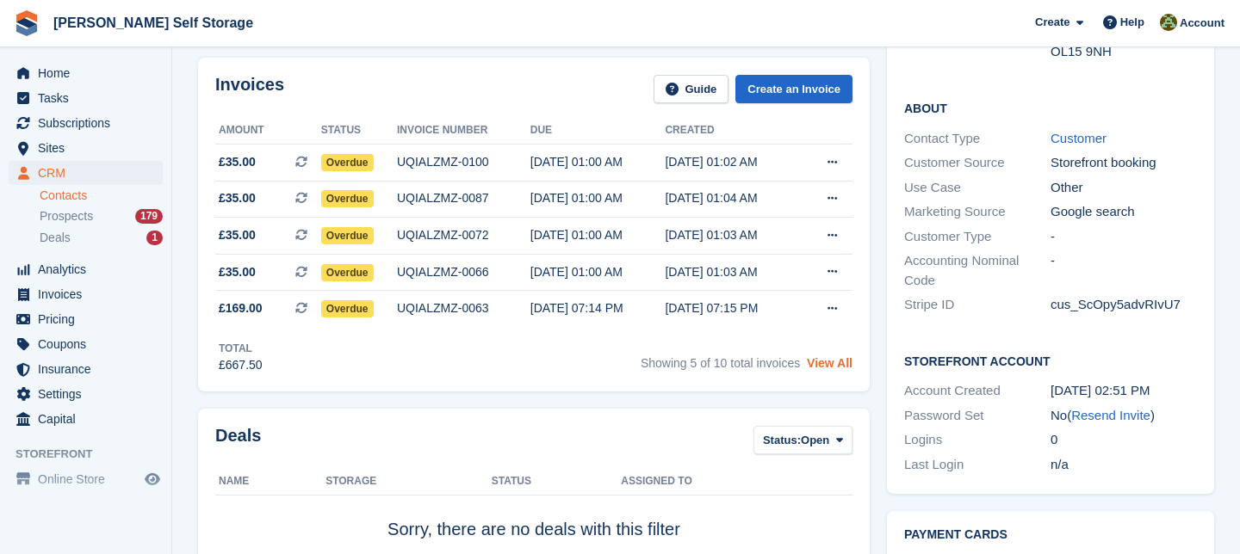
click at [837, 365] on link "View All" at bounding box center [830, 363] width 46 height 14
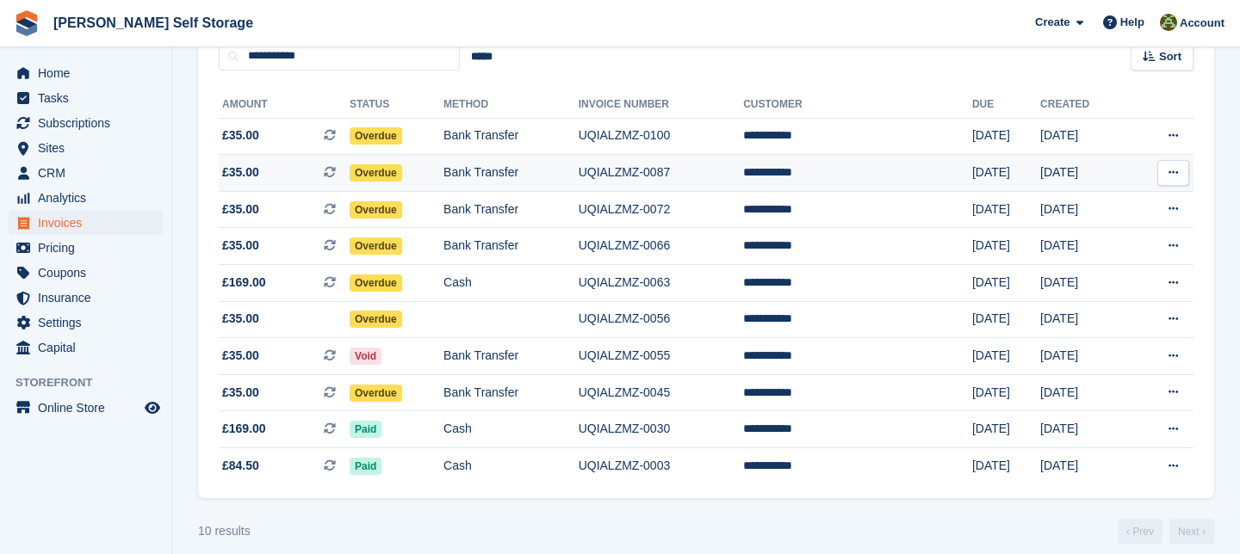
scroll to position [186, 0]
